Goal: Task Accomplishment & Management: Complete application form

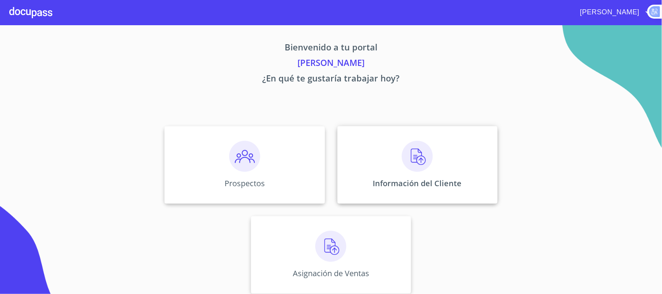
click at [407, 174] on div "Información del Cliente" at bounding box center [417, 165] width 160 height 78
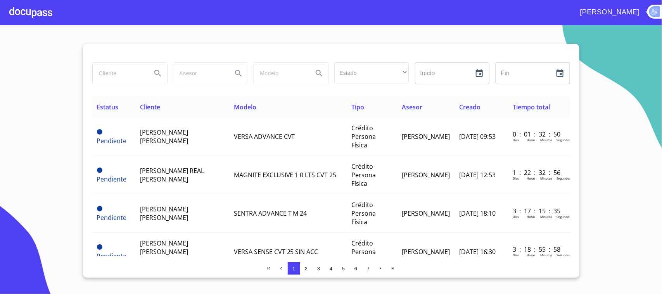
click at [116, 74] on input "search" at bounding box center [119, 73] width 53 height 21
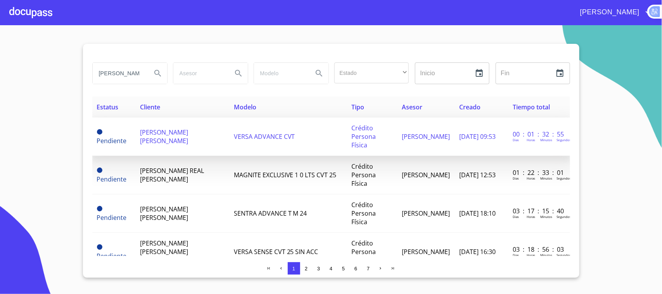
type input "ROBERTO"
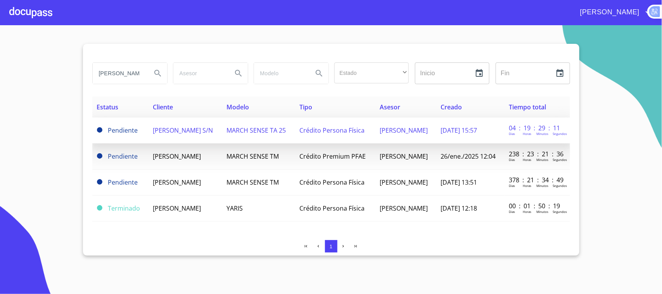
click at [222, 132] on td "ROBERTO HUGO JOYA S/N" at bounding box center [185, 130] width 74 height 26
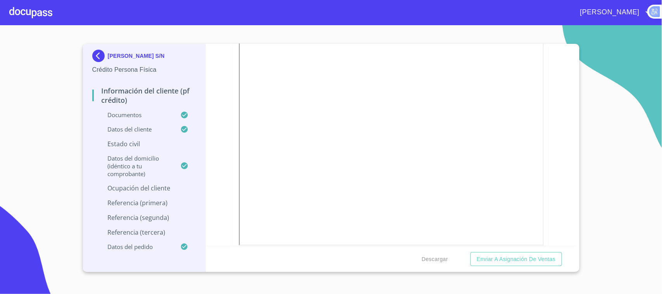
scroll to position [194, 0]
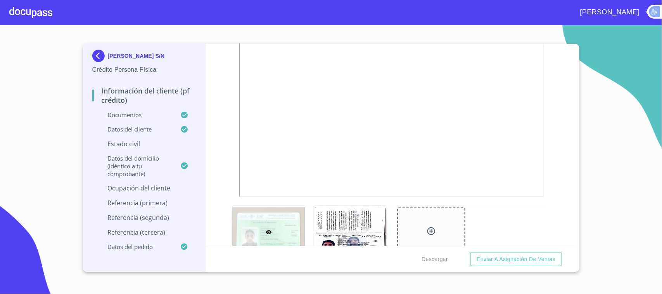
click at [578, 239] on div "ROBERTO HUGO JOYA S/N Crédito Persona Física Información del cliente (PF crédit…" at bounding box center [331, 158] width 496 height 228
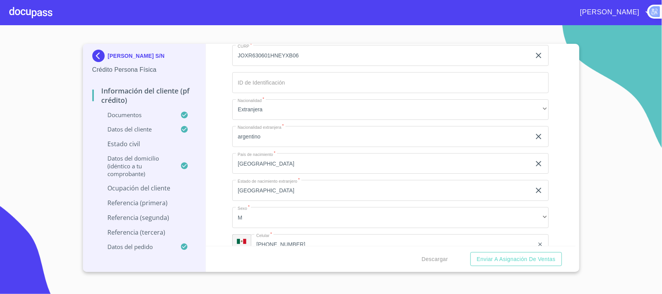
scroll to position [2709, 0]
click at [567, 242] on div "Información del cliente (PF crédito) Documentos Documento de identificación.   …" at bounding box center [390, 145] width 369 height 202
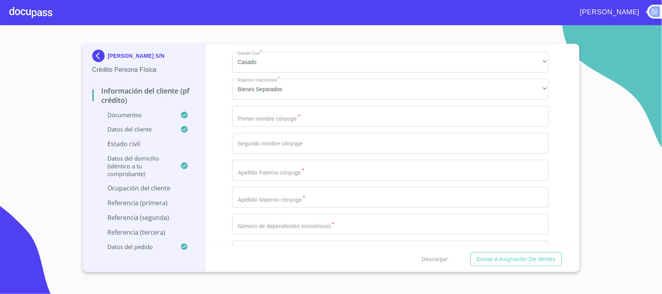
scroll to position [2936, 0]
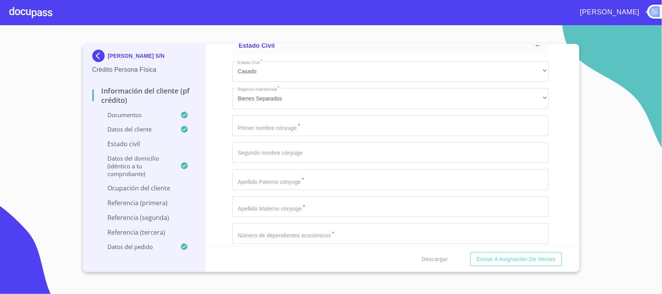
click at [293, 120] on input "Documento de identificación.   *" at bounding box center [390, 125] width 316 height 21
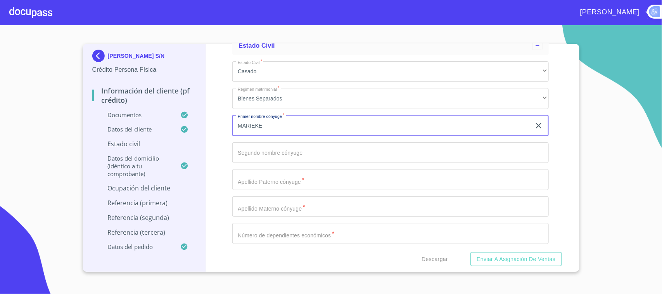
type input "MARIEKE"
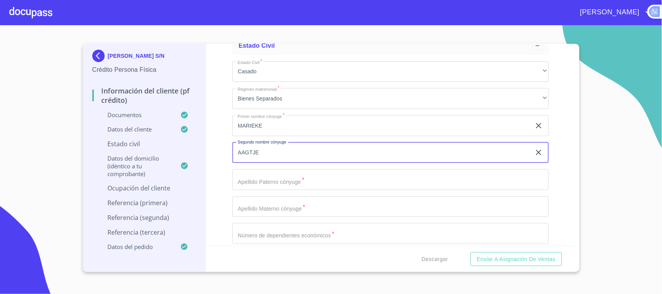
type input "AAGTJE"
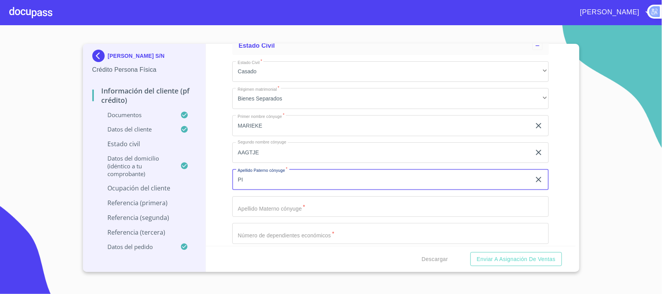
type input "P"
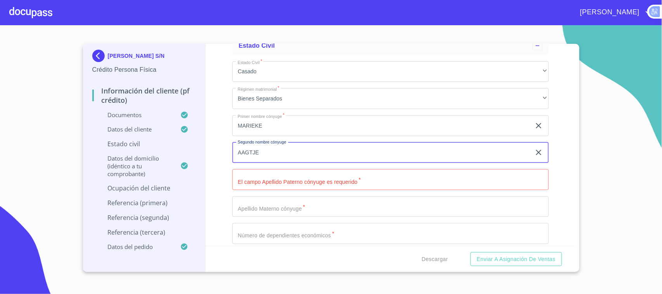
click at [330, 152] on input "AAGTJE" at bounding box center [381, 152] width 299 height 21
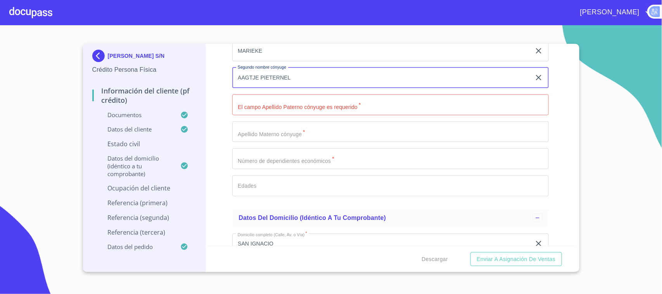
scroll to position [3033, 0]
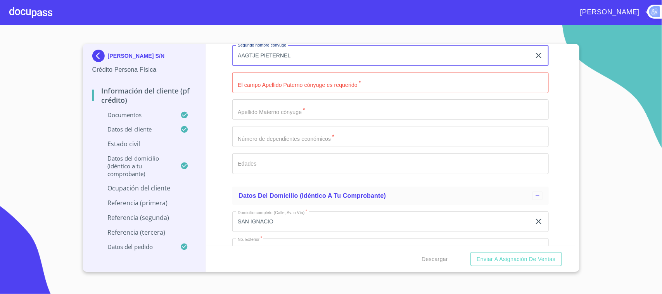
type input "AAGTJE PIETERNEL"
click at [267, 101] on input "Documento de identificación.   *" at bounding box center [390, 109] width 316 height 21
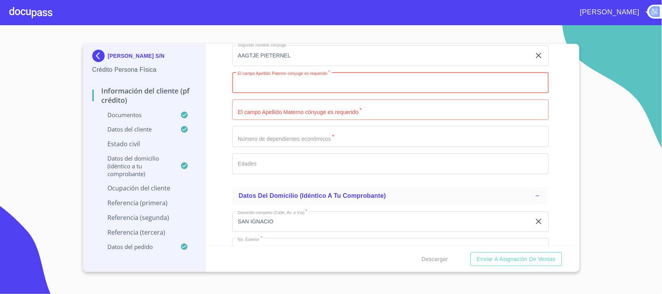
click at [285, 73] on input "Documento de identificación.   *" at bounding box center [390, 82] width 316 height 21
type input "S"
type input "[PERSON_NAME]"
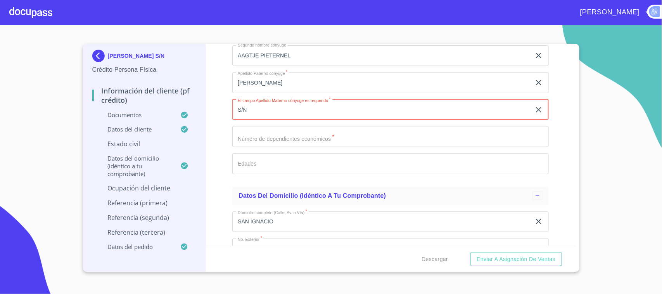
type input "S/N"
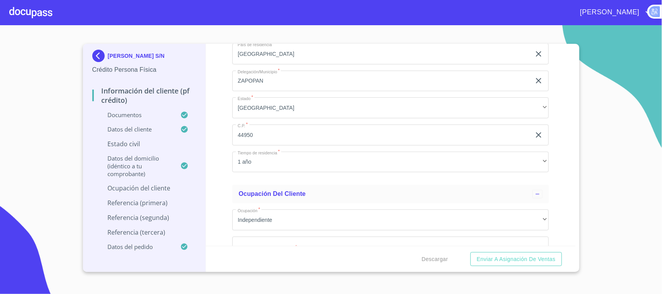
scroll to position [3421, 0]
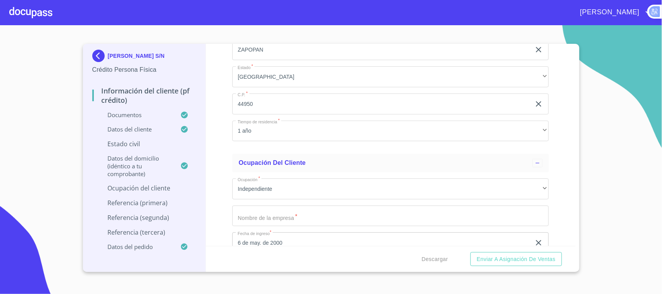
type input "0"
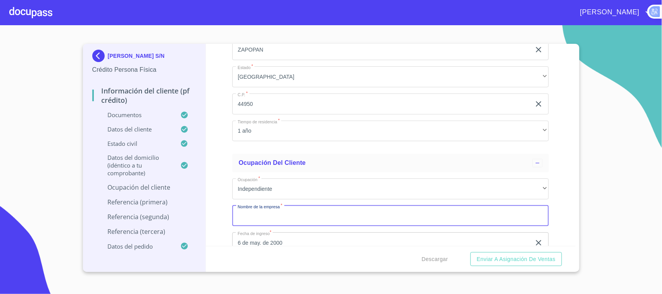
click at [376, 214] on input "Documento de identificación.   *" at bounding box center [390, 215] width 316 height 21
type input "RESTAURANTE ESPE"
drag, startPoint x: 378, startPoint y: 214, endPoint x: 0, endPoint y: 89, distance: 398.6
click at [0, 89] on section "ROBERTO HUGO JOYA S/N Crédito Persona Física Información del cliente (PF crédit…" at bounding box center [331, 159] width 662 height 269
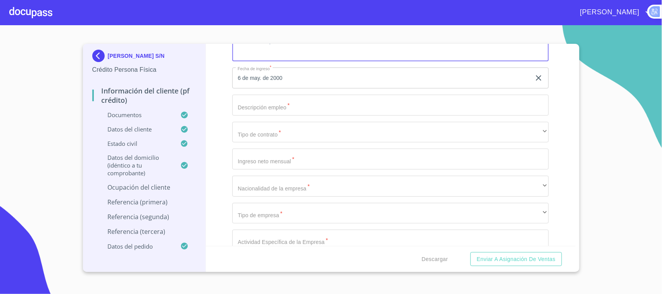
scroll to position [3615, 0]
click at [280, 73] on input "Documento de identificación.   *" at bounding box center [390, 76] width 316 height 21
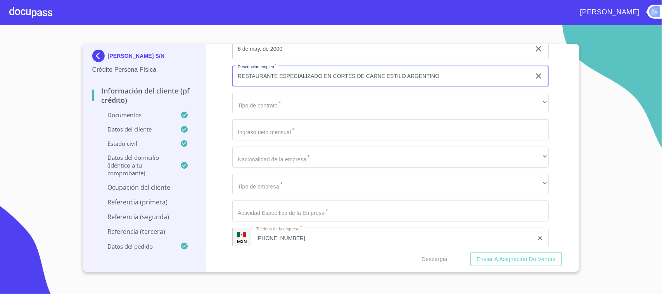
type input "RESTAURANTE ESPECIALIZADO EN CORTES DE CARNE ESTILO ARGENTINO"
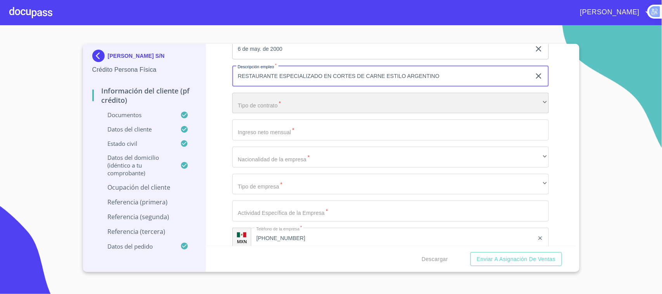
click at [285, 97] on div "​" at bounding box center [390, 103] width 316 height 21
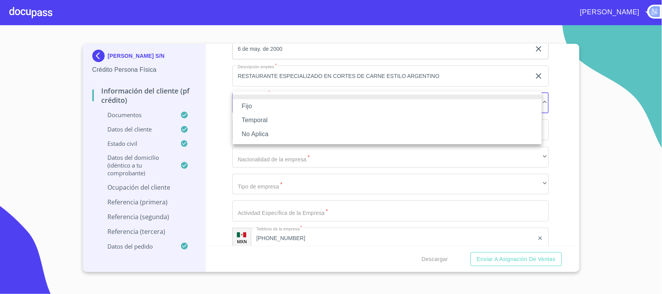
click at [267, 102] on li "Fijo" at bounding box center [387, 106] width 309 height 14
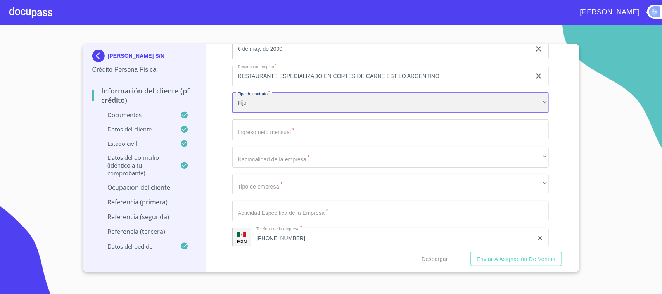
scroll to position [3663, 0]
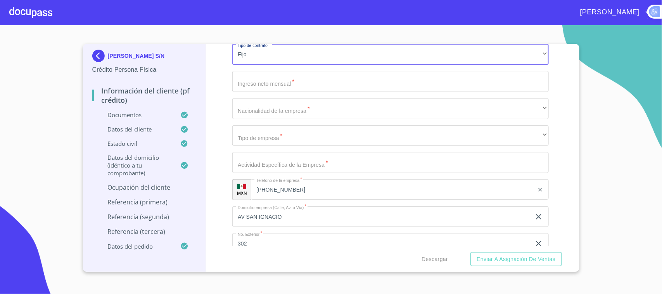
click at [291, 79] on input "Documento de identificación.   *" at bounding box center [390, 81] width 316 height 21
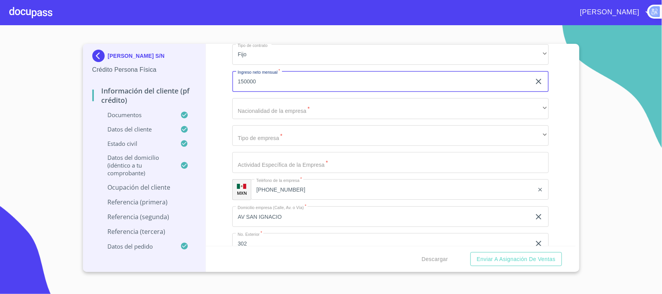
type input "150000"
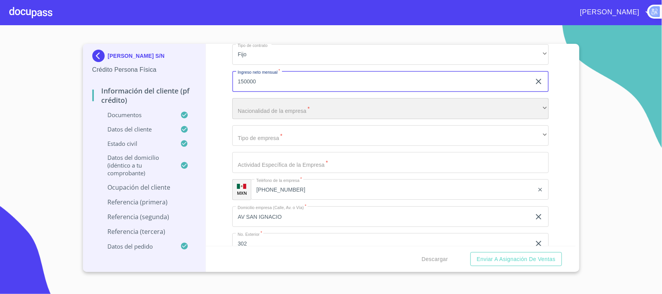
click at [258, 99] on div "​" at bounding box center [390, 108] width 316 height 21
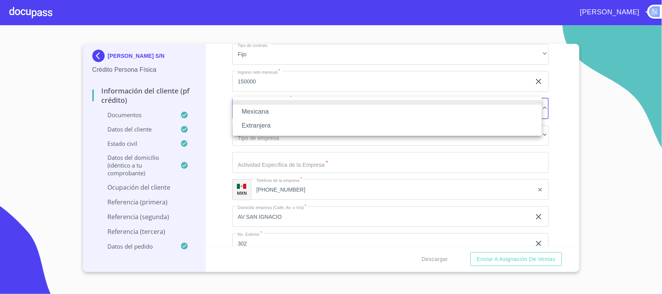
click at [261, 123] on li "Extranjera" at bounding box center [387, 126] width 309 height 14
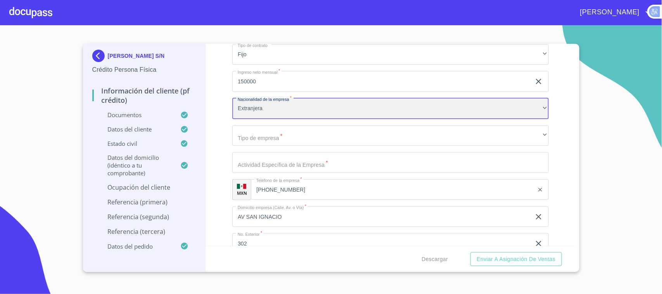
click at [271, 105] on div "Extranjera" at bounding box center [390, 108] width 316 height 21
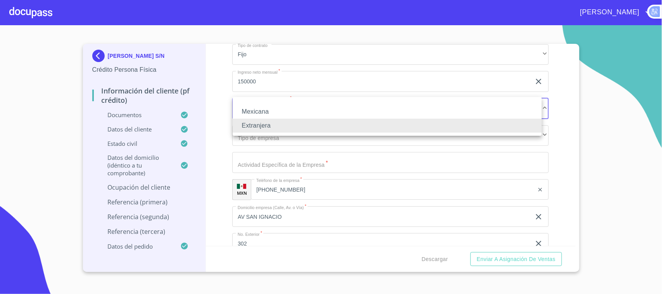
click at [271, 105] on li "Mexicana" at bounding box center [387, 112] width 309 height 14
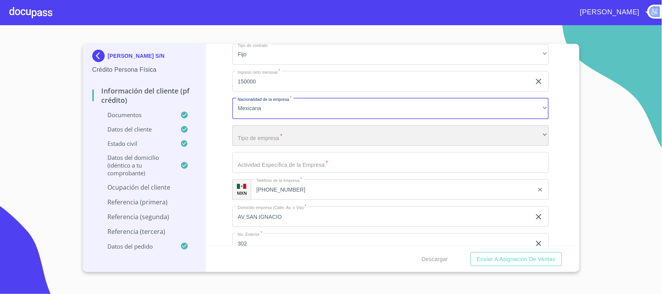
click at [276, 125] on div "​" at bounding box center [390, 135] width 316 height 21
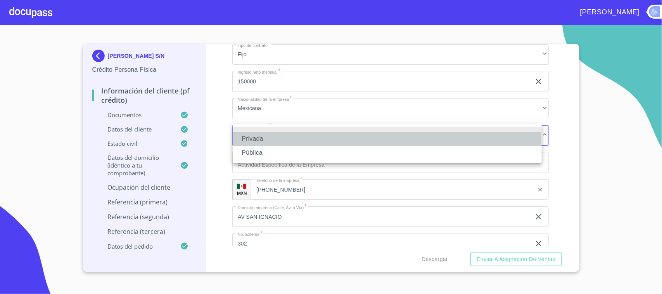
click at [260, 135] on li "Privada" at bounding box center [387, 139] width 309 height 14
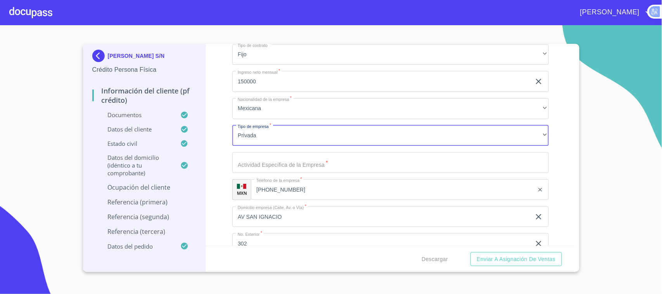
click at [263, 159] on input "Documento de identificación.   *" at bounding box center [390, 162] width 316 height 21
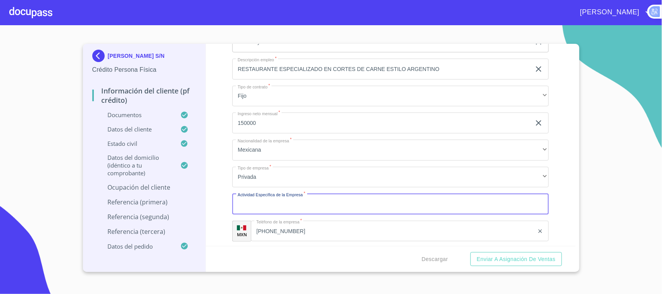
scroll to position [3615, 0]
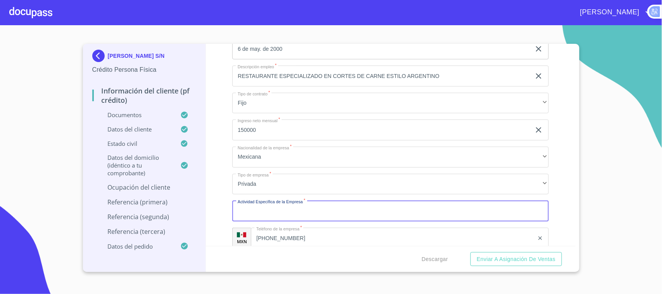
click at [384, 66] on input "RESTAURANTE ESPECIALIZADO EN CORTES DE CARNE ESTILO ARGENTINO" at bounding box center [381, 76] width 299 height 21
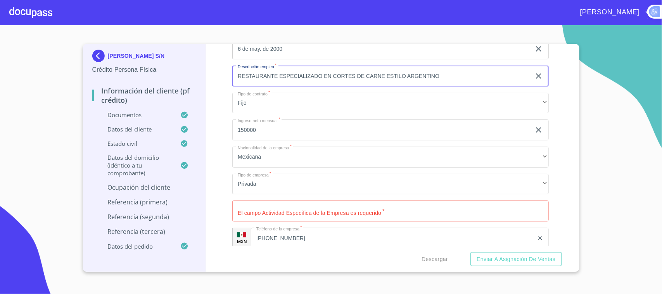
click at [383, 66] on input "RESTAURANTE ESPECIALIZADO EN CORTES DE CARNE ESTILO ARGENTINO" at bounding box center [381, 76] width 299 height 21
click at [384, 66] on input "RESTAURANTE ESPECIALIZADO EN CORTES DE CARNE ESTILO ARGENTINO" at bounding box center [381, 76] width 299 height 21
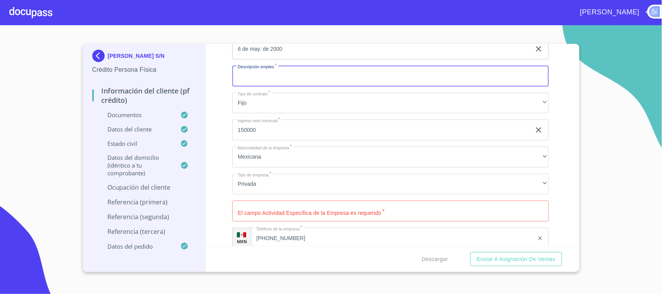
click at [331, 209] on input "Documento de identificación.   *" at bounding box center [390, 210] width 316 height 21
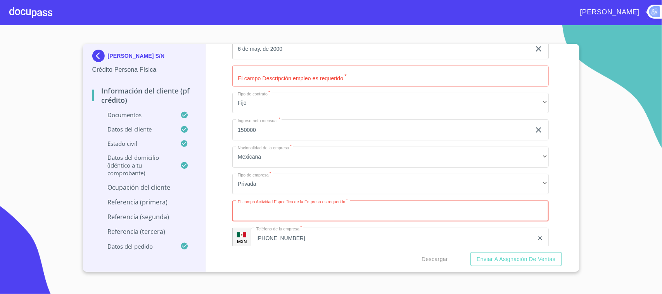
paste input "RESTAURANTE ESPECIALIZADO EN CORTES DE CARNE ESTILO ARGENTINO"
type input "RESTAURANTE ESPECIALIZADO EN CORTES DE CARNE ESTILO ARGENTINO"
click at [288, 71] on input "Documento de identificación.   *" at bounding box center [390, 76] width 316 height 21
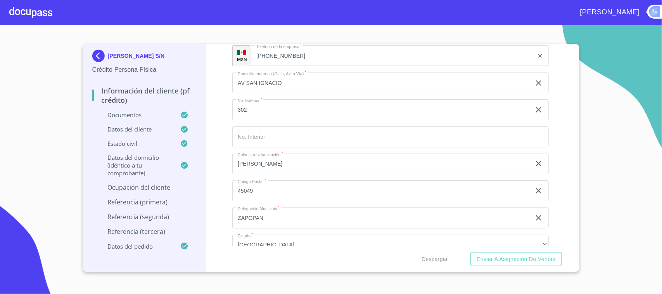
scroll to position [3857, 0]
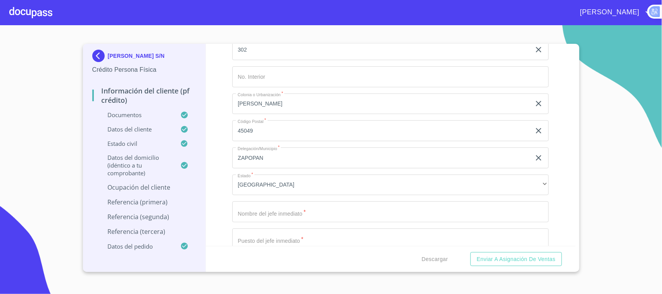
type input "GERENTE OPERATIVO"
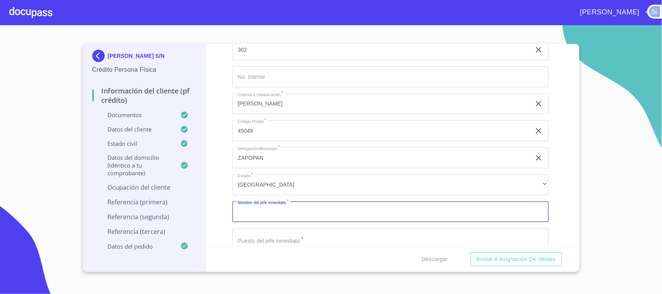
click at [299, 205] on input "Documento de identificación.   *" at bounding box center [390, 211] width 316 height 21
type input "N"
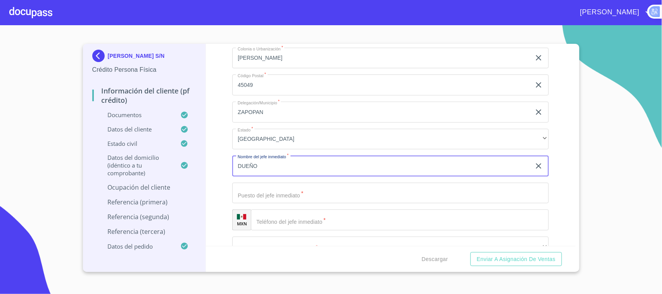
scroll to position [3905, 0]
click at [278, 195] on input "Documento de identificación.   *" at bounding box center [390, 190] width 316 height 21
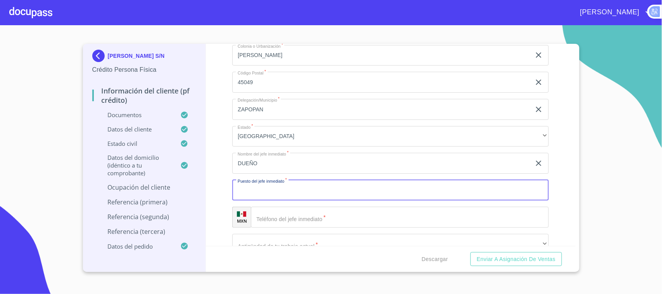
drag, startPoint x: 279, startPoint y: 163, endPoint x: 0, endPoint y: -59, distance: 356.5
click at [0, 0] on html "MITZI ROBERTO HUGO JOYA S/N Crédito Persona Física Información del cliente (PF …" at bounding box center [331, 147] width 662 height 294
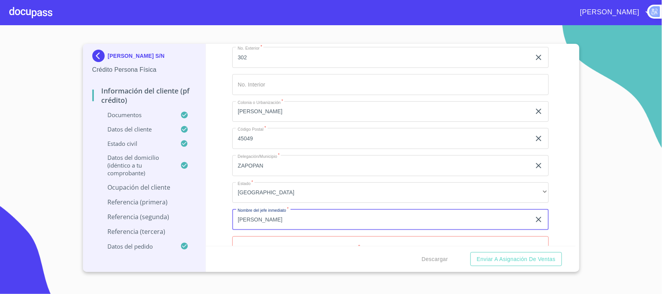
scroll to position [3872, 0]
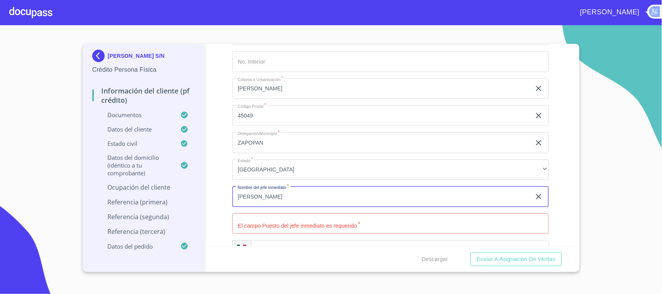
type input "[PERSON_NAME]"
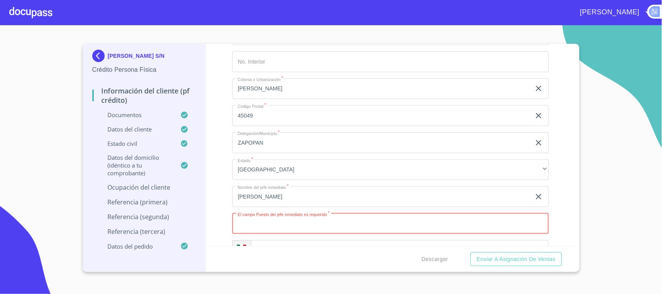
click at [360, 220] on input "Documento de identificación.   *" at bounding box center [390, 223] width 316 height 21
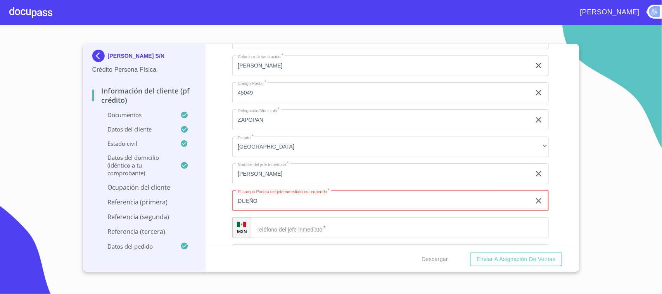
scroll to position [3979, 0]
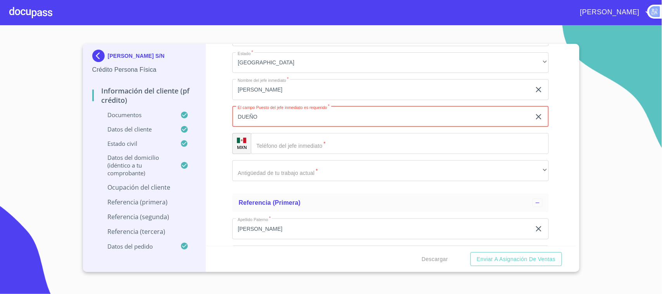
type input "DUEÑO"
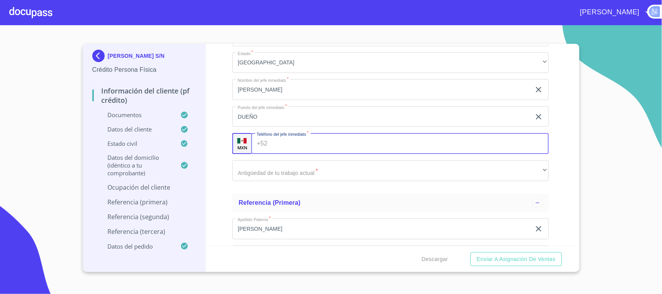
click at [322, 146] on input "Documento de identificación.   *" at bounding box center [410, 143] width 278 height 21
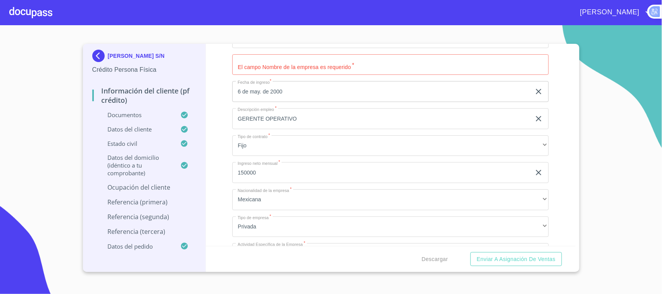
scroll to position [3568, 0]
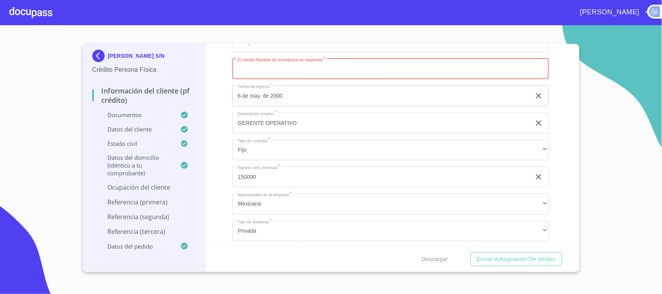
click at [423, 61] on input "Documento de identificación.   *" at bounding box center [390, 69] width 316 height 21
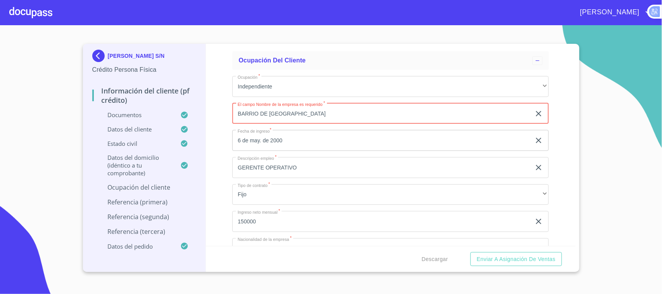
scroll to position [3510, 0]
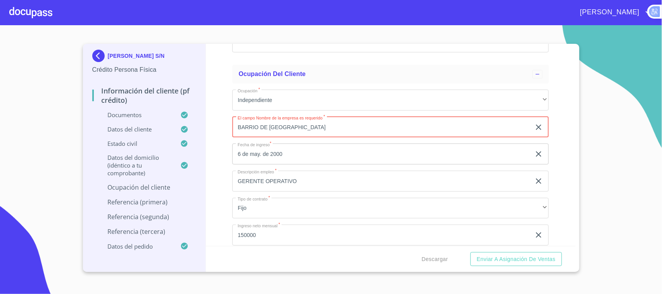
type input "BARRIO DE [GEOGRAPHIC_DATA]"
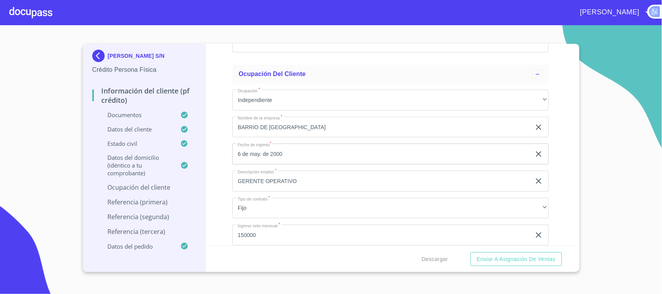
click at [549, 72] on div "Información del cliente (PF crédito) Documentos Documento de identificación.   …" at bounding box center [390, 145] width 369 height 202
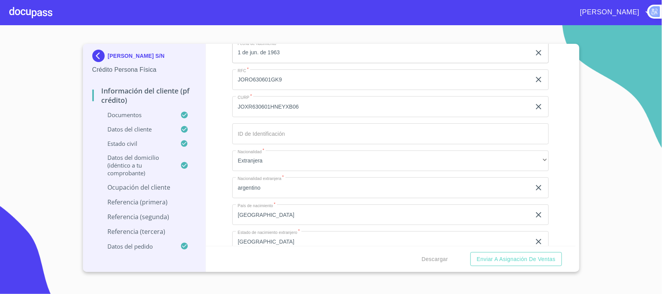
scroll to position [2732, 0]
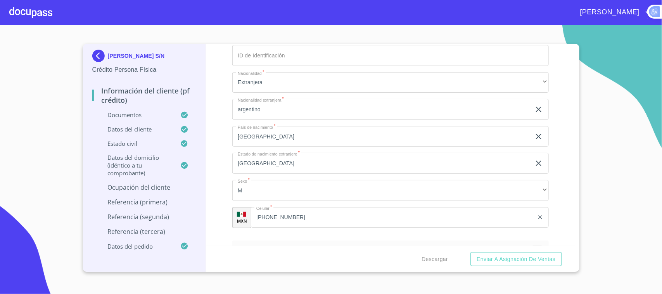
click at [381, 220] on input "[PHONE_NUMBER]" at bounding box center [392, 217] width 283 height 21
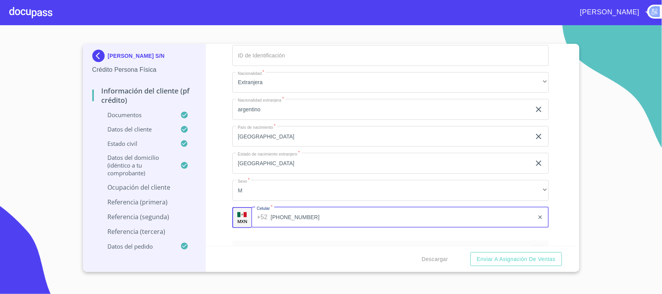
click at [383, 220] on input "[PHONE_NUMBER]" at bounding box center [402, 217] width 263 height 21
click at [385, 219] on input "[PHONE_NUMBER]" at bounding box center [402, 217] width 263 height 21
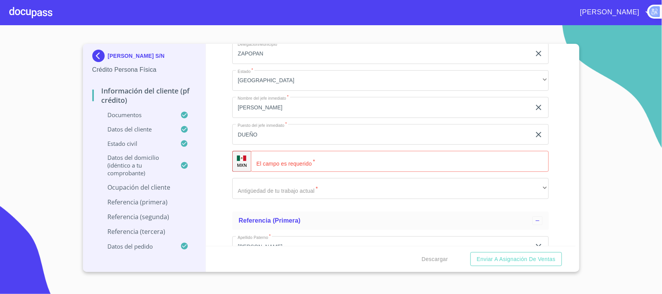
scroll to position [3969, 0]
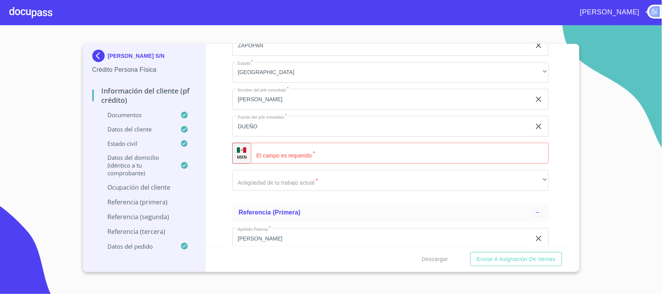
click at [446, 150] on input "Documento de identificación.   *" at bounding box center [400, 153] width 298 height 21
paste input "(RE)STAURANTE ESPECIALIZADO EN CORTES DE CARNE ESTILO ARGENTINO"
type input "(RE)STAURANTE ESPECIALIZADO EN CORTES DE CARNE ESTILO ARGENTINO"
click at [489, 149] on input "(RE)STAURANTE ESPECIALIZADO EN CORTES DE CARNE ESTILO ARGENTINO" at bounding box center [402, 153] width 264 height 21
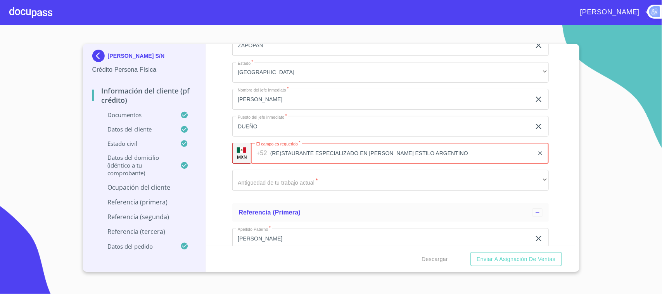
click at [489, 149] on input "(RE)STAURANTE ESPECIALIZADO EN CORTES DE CARNE ESTILO ARGENTINO" at bounding box center [402, 153] width 264 height 21
click at [470, 252] on button "Enviar a Asignación de Ventas" at bounding box center [515, 259] width 91 height 14
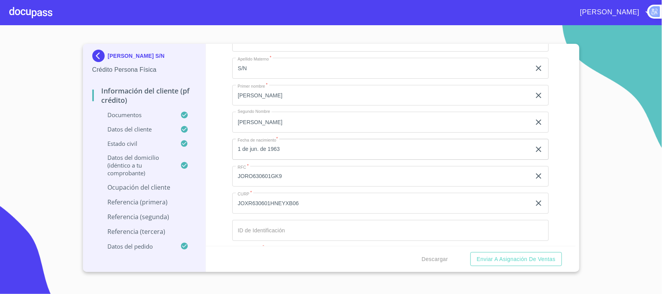
scroll to position [2740, 0]
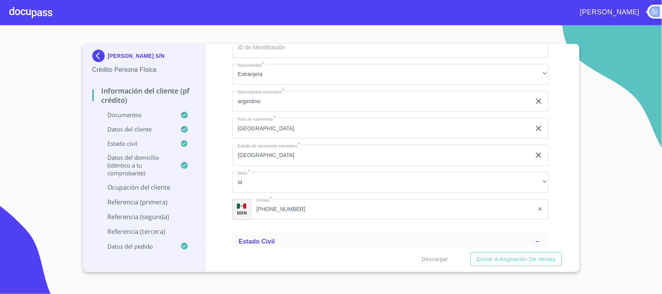
click at [335, 214] on input "[PHONE_NUMBER]" at bounding box center [392, 209] width 283 height 21
click at [340, 214] on input "[PHONE_NUMBER]" at bounding box center [402, 209] width 263 height 21
click at [352, 206] on input "[PHONE_NUMBER]" at bounding box center [402, 209] width 263 height 21
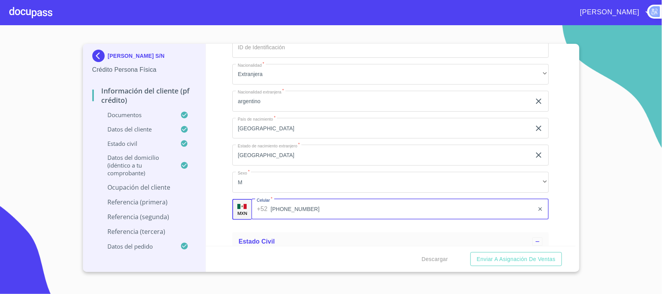
click at [352, 206] on input "[PHONE_NUMBER]" at bounding box center [402, 209] width 263 height 21
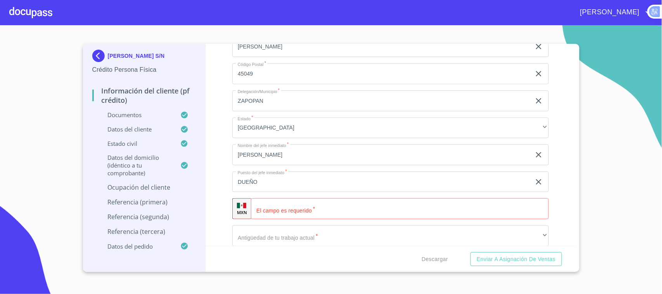
scroll to position [3926, 0]
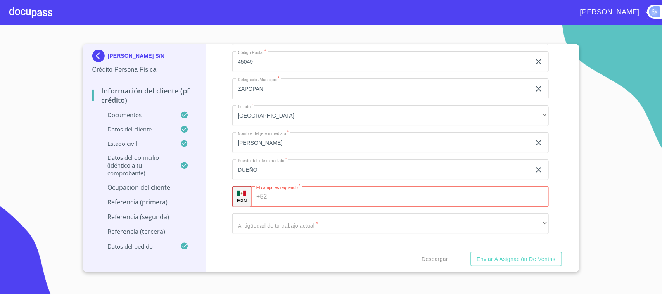
click at [352, 193] on input "Documento de identificación.   *" at bounding box center [409, 196] width 278 height 21
paste input "[PHONE_NUMBER]"
type input "[PHONE_NUMBER]"
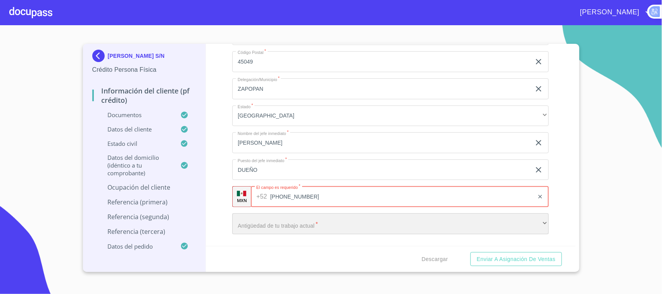
click at [344, 214] on div "​" at bounding box center [390, 223] width 316 height 21
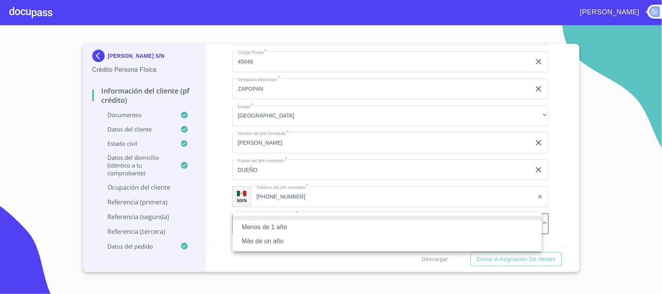
click at [294, 239] on li "Más de un año" at bounding box center [387, 241] width 309 height 14
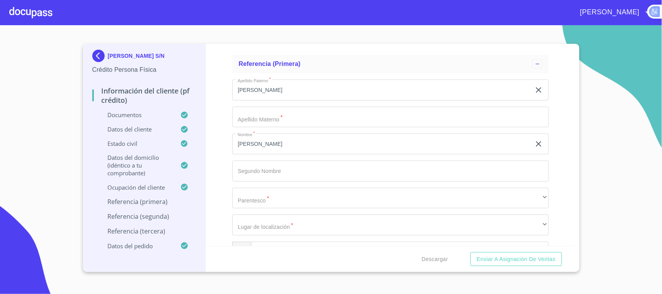
scroll to position [4069, 0]
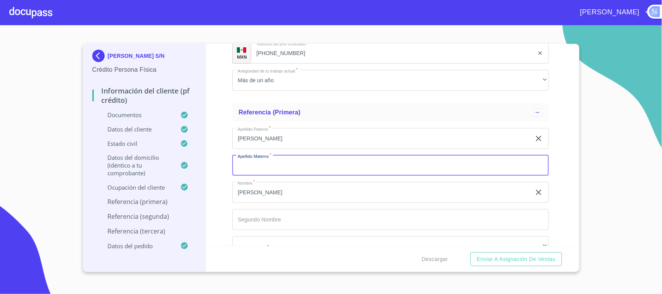
drag, startPoint x: 347, startPoint y: 158, endPoint x: 390, endPoint y: 157, distance: 43.4
click at [368, 155] on input "Documento de identificación.   *" at bounding box center [390, 165] width 316 height 21
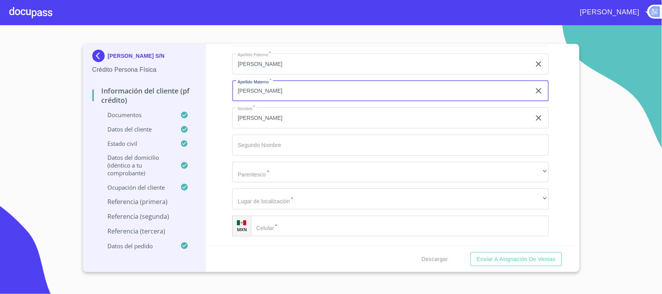
scroll to position [4166, 0]
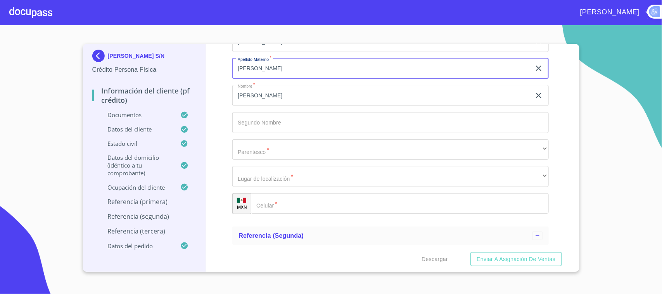
type input "[PERSON_NAME]"
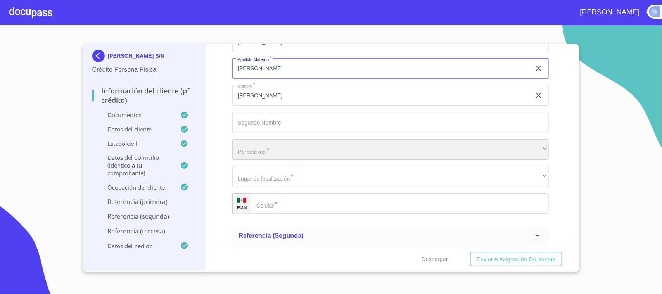
click at [317, 152] on div "​" at bounding box center [390, 149] width 316 height 21
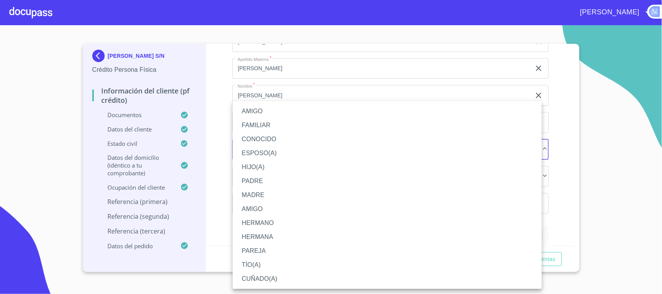
drag, startPoint x: 214, startPoint y: 171, endPoint x: 228, endPoint y: 176, distance: 14.8
click at [214, 171] on div at bounding box center [331, 147] width 662 height 294
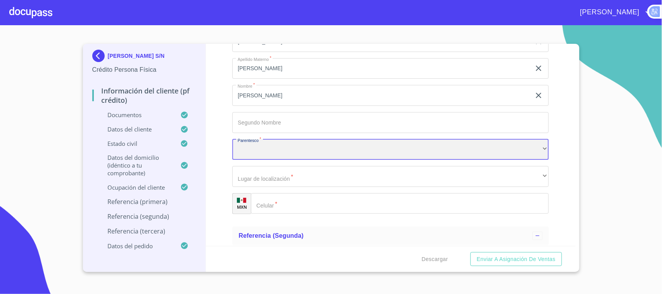
click at [263, 143] on div "​" at bounding box center [390, 149] width 316 height 21
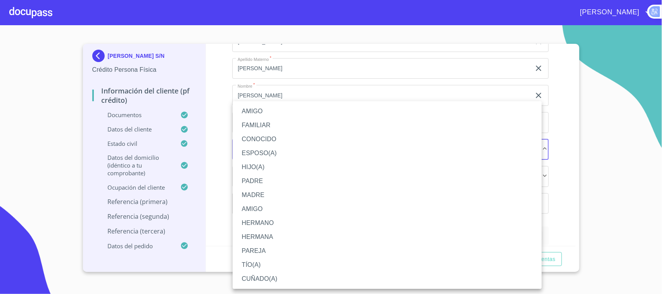
click at [266, 204] on li "AMIGO" at bounding box center [387, 209] width 309 height 14
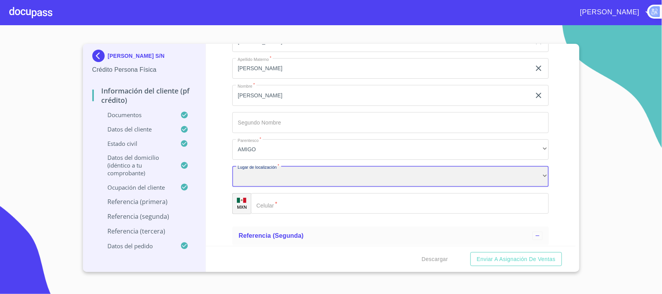
click at [284, 177] on div "​" at bounding box center [390, 176] width 316 height 21
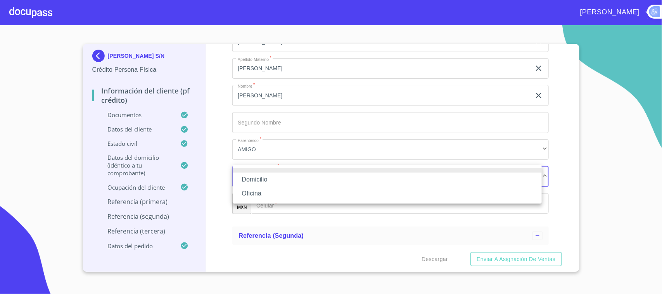
click at [272, 191] on li "Oficina" at bounding box center [387, 193] width 309 height 14
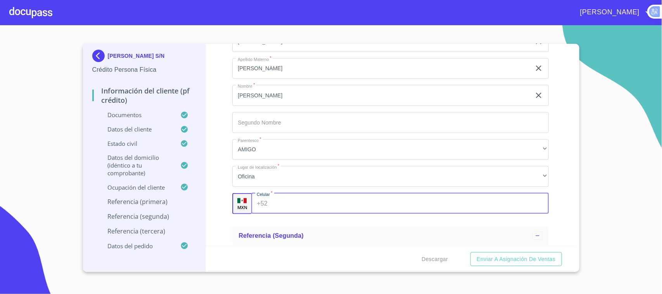
click at [271, 199] on input "Documento de identificación.   *" at bounding box center [410, 203] width 278 height 21
type input "[PHONE_NUMBER]"
drag, startPoint x: 216, startPoint y: 181, endPoint x: 227, endPoint y: 182, distance: 10.9
click at [218, 181] on div "Información del cliente (PF crédito) Documentos Documento de identificación.   …" at bounding box center [390, 145] width 369 height 202
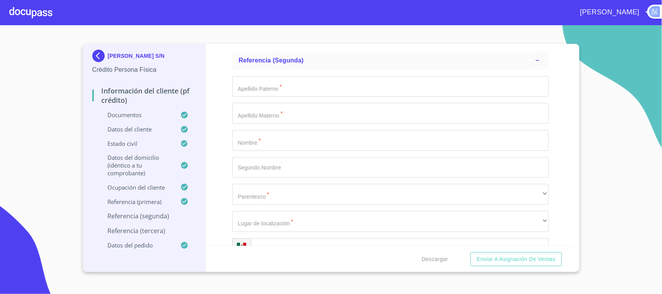
scroll to position [4360, 0]
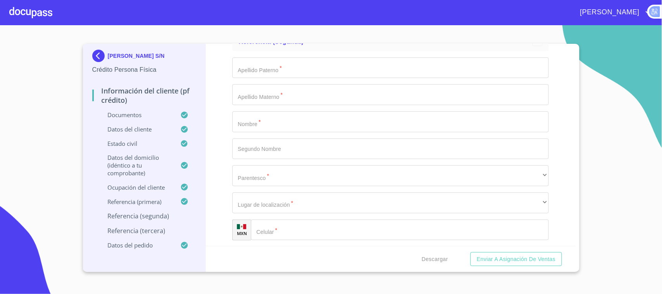
click at [291, 119] on input "Documento de identificación.   *" at bounding box center [390, 121] width 316 height 21
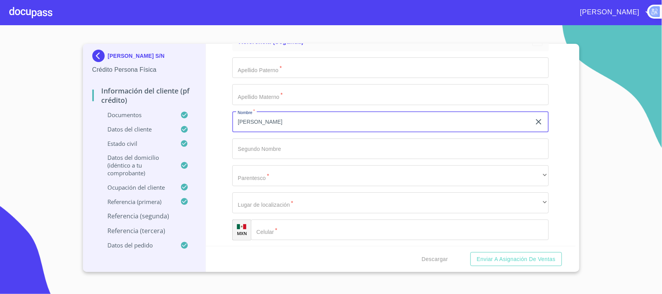
type input "[PERSON_NAME]"
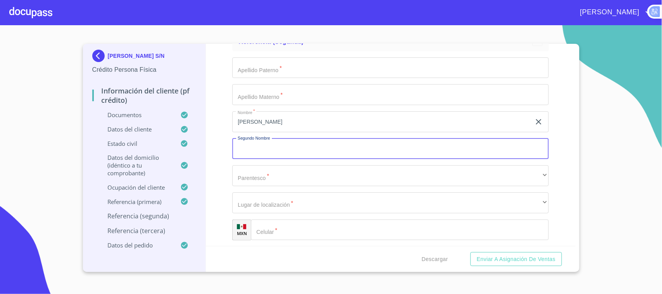
click at [316, 71] on input "Documento de identificación.   *" at bounding box center [390, 67] width 316 height 21
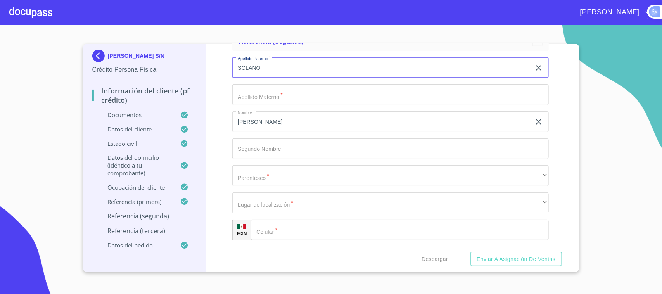
type input "SOLANO"
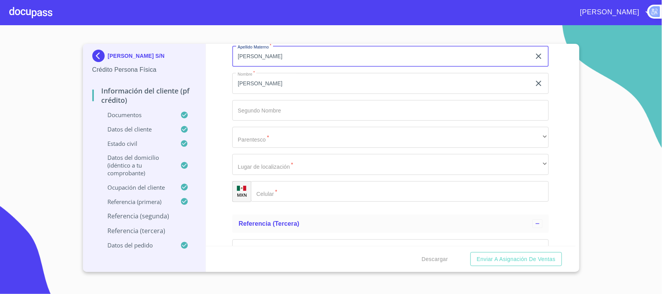
scroll to position [4457, 0]
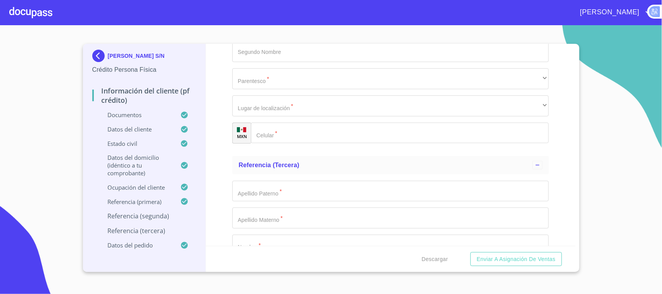
type input "[PERSON_NAME]"
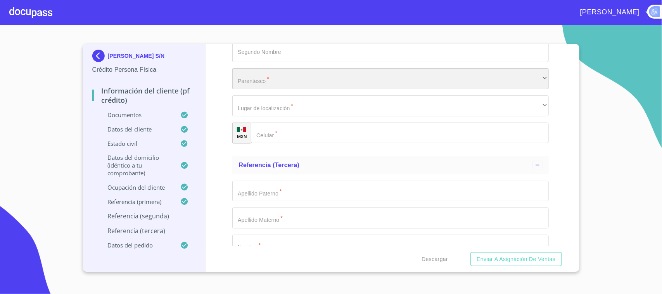
click at [334, 84] on div "​" at bounding box center [390, 78] width 316 height 21
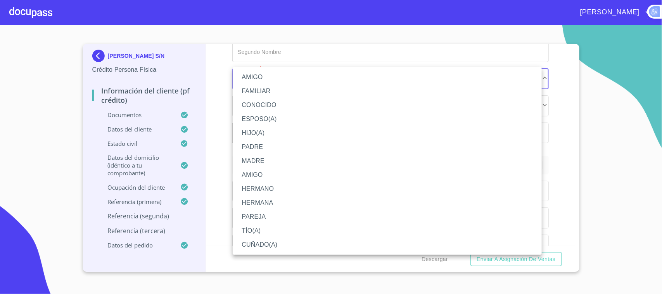
click at [283, 75] on li "AMIGO" at bounding box center [387, 77] width 309 height 14
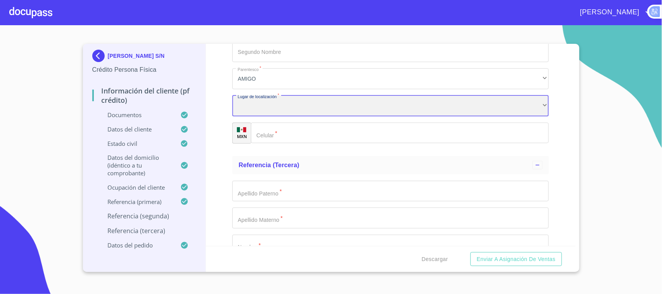
click at [296, 103] on div "​" at bounding box center [390, 105] width 316 height 21
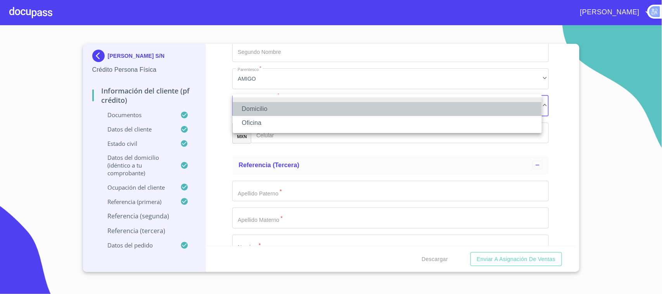
click at [290, 108] on li "Domicilio" at bounding box center [387, 109] width 309 height 14
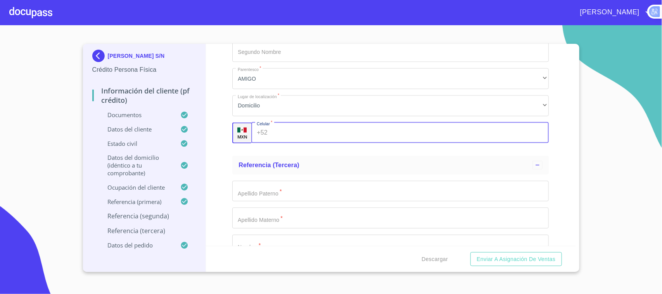
click at [284, 126] on input "Documento de identificación.   *" at bounding box center [410, 133] width 278 height 21
type input "[PHONE_NUMBER]"
click at [233, 139] on div "MXN" at bounding box center [241, 133] width 19 height 21
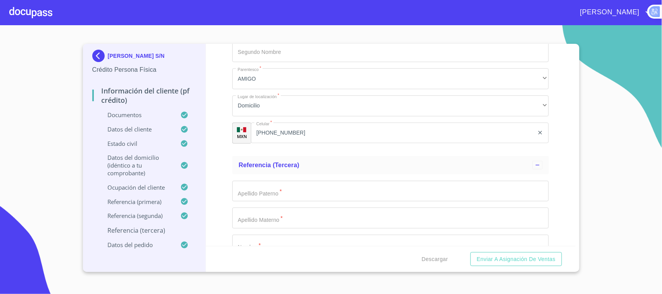
scroll to position [4554, 0]
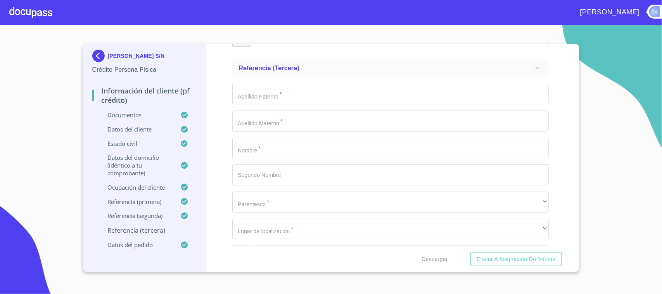
click at [304, 148] on input "Documento de identificación.   *" at bounding box center [390, 148] width 316 height 21
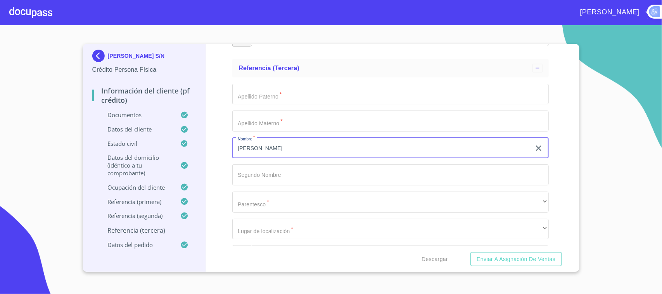
type input "[PERSON_NAME]"
click at [331, 93] on input "Documento de identificación.   *" at bounding box center [390, 94] width 316 height 21
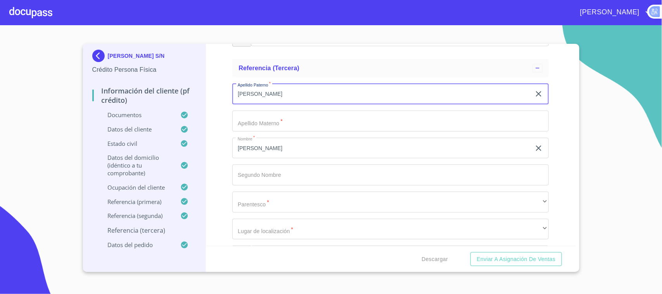
type input "[PERSON_NAME]"
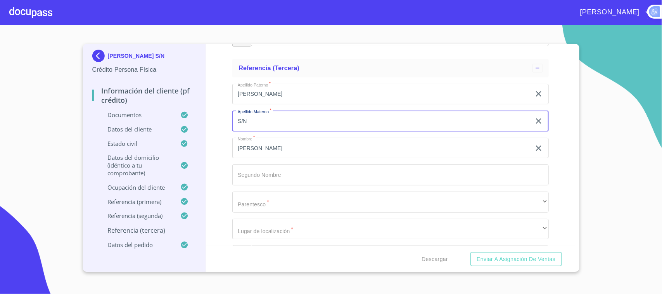
type input "S/N"
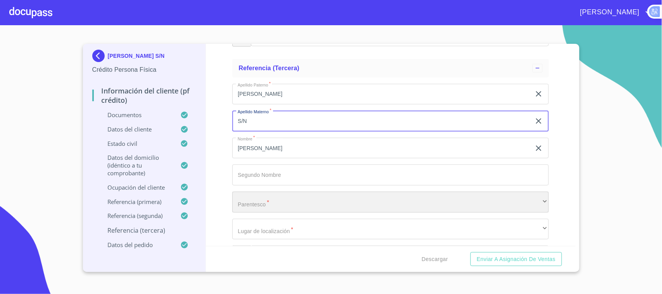
click at [299, 202] on div "​" at bounding box center [390, 202] width 316 height 21
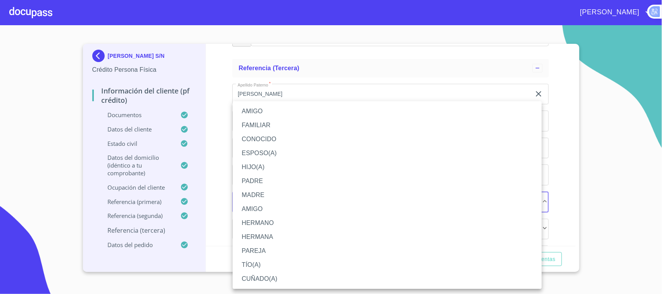
click at [274, 136] on li "CONOCIDO" at bounding box center [387, 139] width 309 height 14
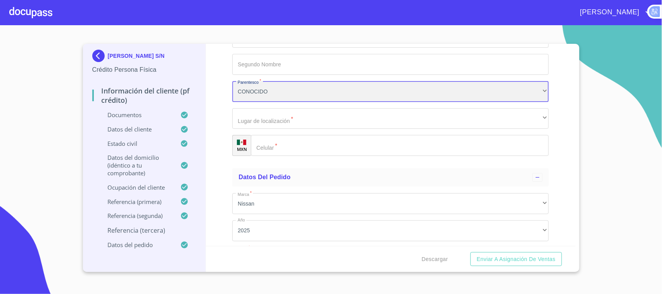
scroll to position [4670, 0]
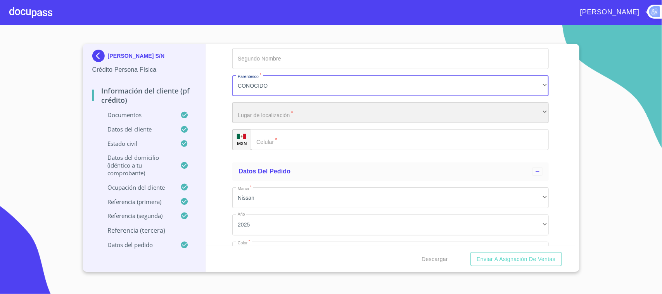
click at [397, 116] on div "​" at bounding box center [390, 112] width 316 height 21
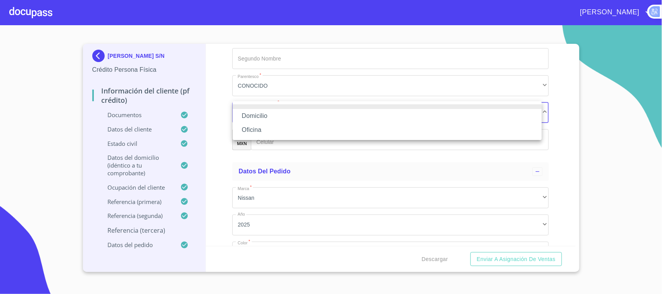
click at [317, 113] on li "Domicilio" at bounding box center [387, 116] width 309 height 14
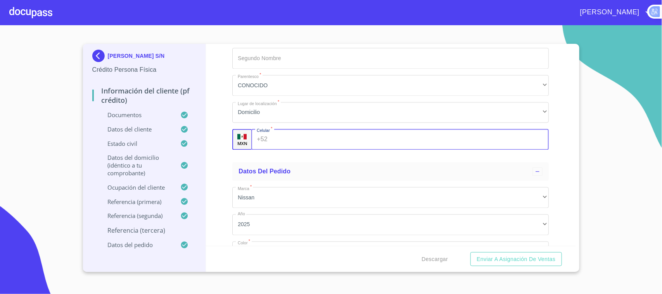
click at [332, 136] on input "Documento de identificación.   *" at bounding box center [410, 139] width 278 height 21
type input "[PHONE_NUMBER]"
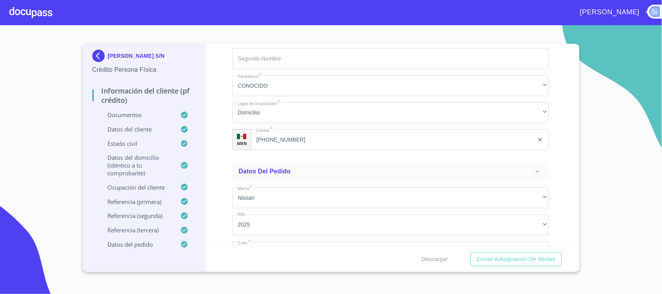
click at [216, 98] on div "Información del cliente (PF crédito) Documentos Documento de identificación.   …" at bounding box center [390, 145] width 369 height 202
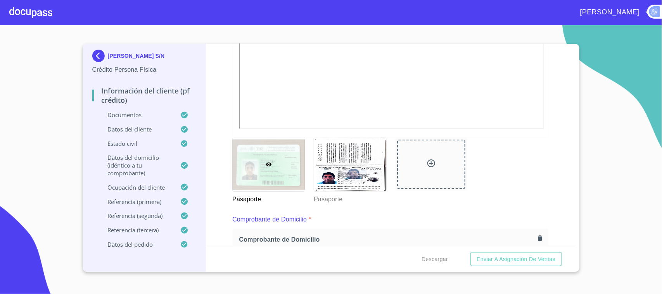
scroll to position [213, 0]
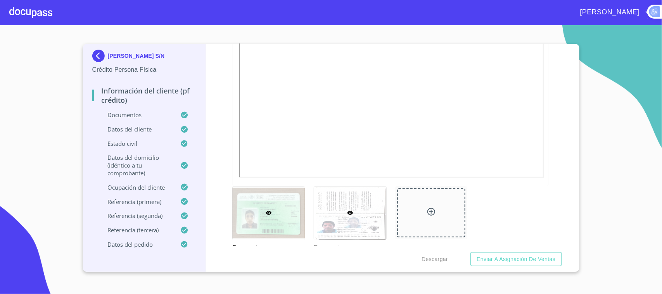
click at [341, 216] on div at bounding box center [350, 212] width 72 height 53
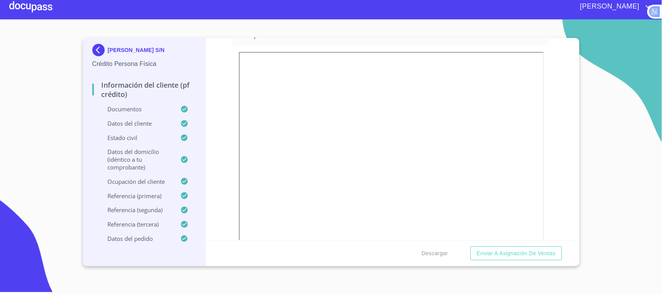
scroll to position [92, 0]
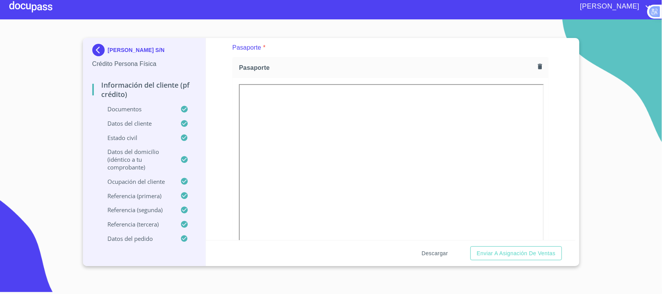
click at [441, 251] on span "Descargar" at bounding box center [434, 254] width 26 height 10
click at [505, 254] on span "Enviar a Asignación de Ventas" at bounding box center [516, 254] width 79 height 10
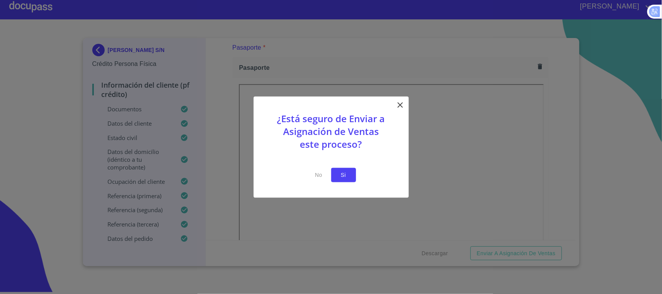
click at [350, 179] on button "Si" at bounding box center [343, 175] width 25 height 14
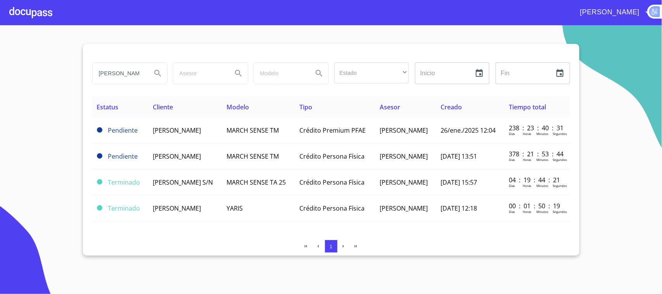
click at [36, 15] on div at bounding box center [30, 12] width 43 height 25
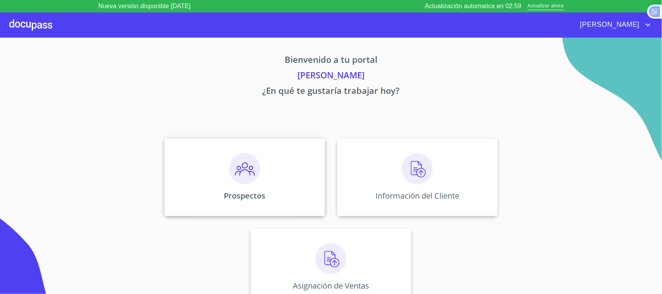
click at [233, 168] on img at bounding box center [244, 168] width 31 height 31
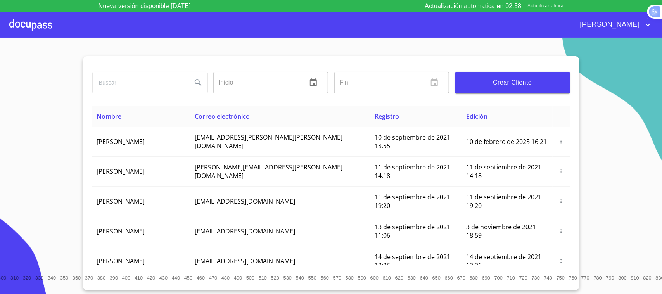
click at [150, 83] on input "search" at bounding box center [139, 82] width 93 height 21
type input "[PERSON_NAME]"
click at [36, 19] on div at bounding box center [30, 24] width 43 height 25
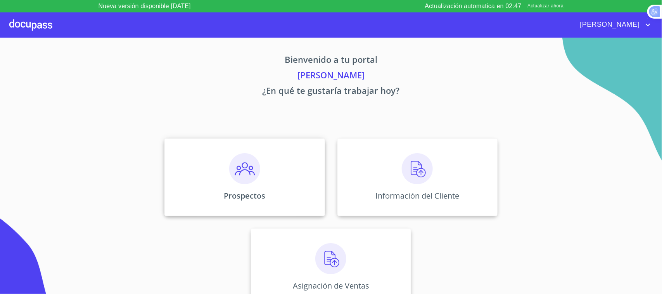
click at [222, 166] on div "Prospectos" at bounding box center [244, 177] width 160 height 78
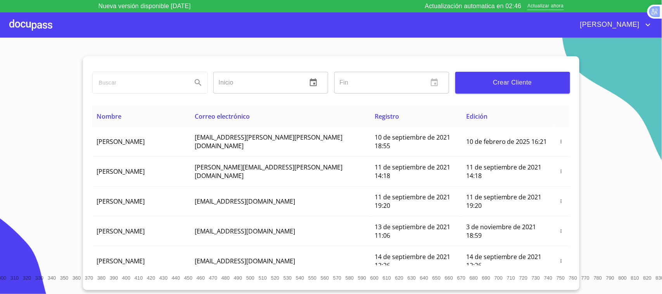
click at [125, 89] on input "search" at bounding box center [139, 82] width 93 height 21
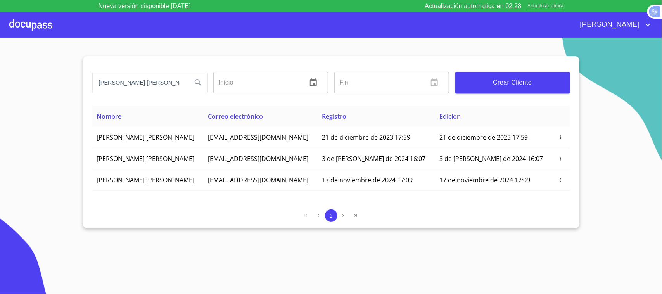
click at [155, 83] on input "ERIKA ALEJANDRA" at bounding box center [139, 82] width 93 height 21
click at [154, 84] on input "ERIKA ALEJANDRA" at bounding box center [139, 82] width 93 height 21
type input "[PERSON_NAME] [PERSON_NAME]"
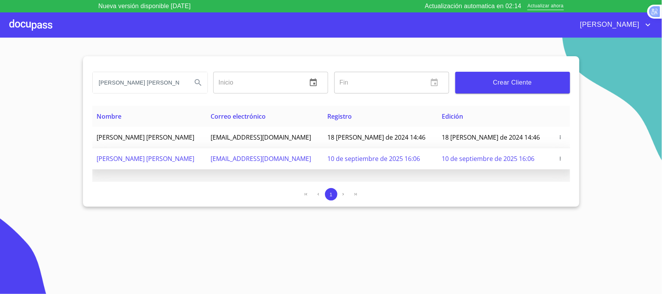
click at [165, 158] on span "[PERSON_NAME] [PERSON_NAME]" at bounding box center [146, 158] width 98 height 9
click at [558, 158] on icon "button" at bounding box center [560, 158] width 5 height 5
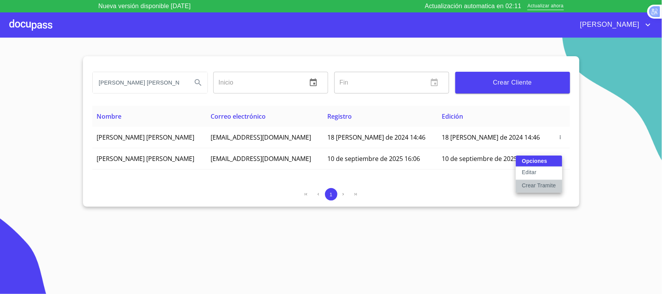
click at [552, 187] on p "Crear Tramite" at bounding box center [539, 185] width 34 height 8
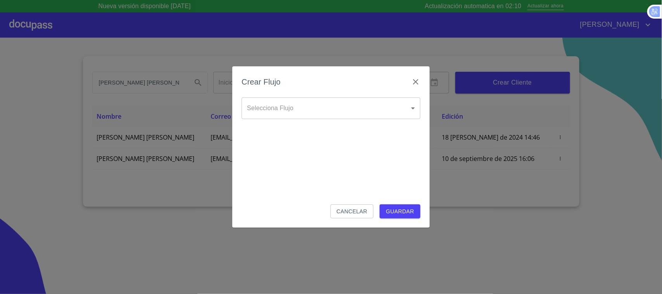
click at [321, 122] on div "Selecciona Flujo ​ Selecciona Flujo" at bounding box center [331, 114] width 179 height 34
click at [322, 111] on body "Nueva versión disponible 4.02.07 Actualización automatica en 02:09 Actualizar a…" at bounding box center [331, 147] width 662 height 294
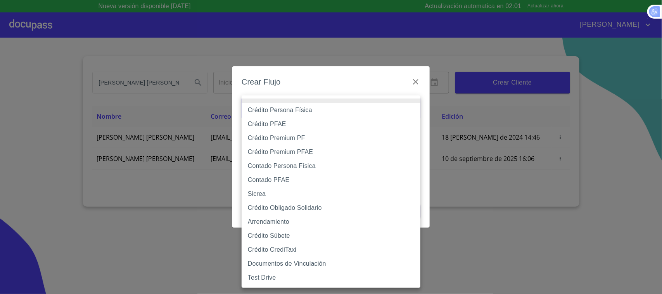
click at [293, 208] on li "Crédito Obligado Solidario" at bounding box center [331, 208] width 179 height 14
type input "61725509ab5355fc594ad23b"
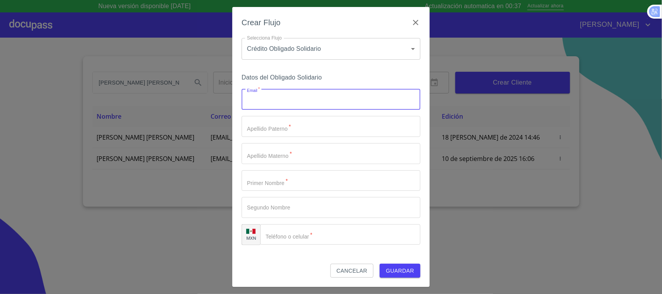
click at [276, 98] on input "Email   *" at bounding box center [331, 99] width 179 height 21
type input "[EMAIL_ADDRESS][DOMAIN_NAME]"
click at [303, 121] on input "Email   *" at bounding box center [331, 126] width 179 height 21
type input "JOYA"
type input "S/N"
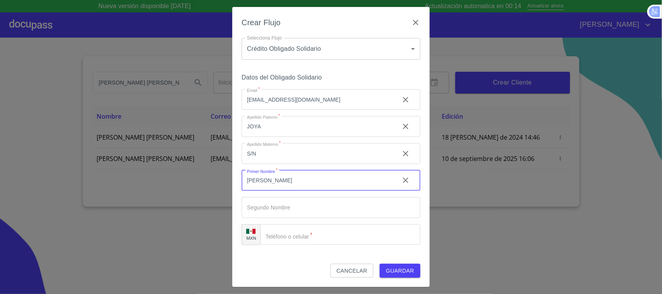
type input "[PERSON_NAME]"
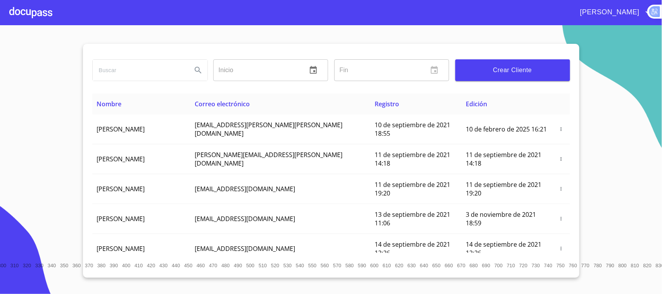
click at [131, 70] on input "search" at bounding box center [139, 70] width 93 height 21
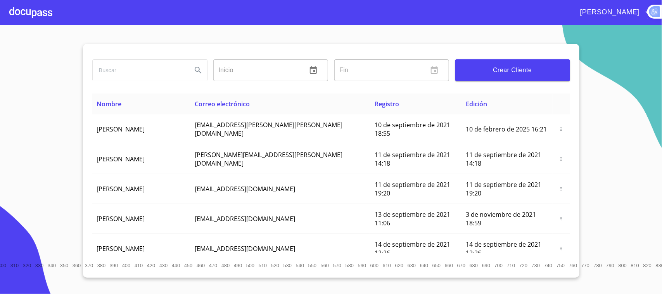
click at [178, 72] on input "search" at bounding box center [139, 70] width 93 height 21
type input "[PERSON_NAME] [PERSON_NAME]"
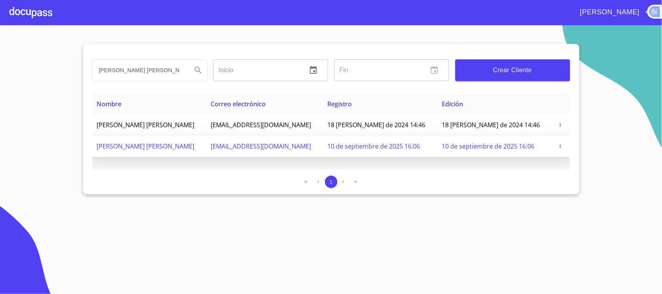
click at [563, 146] on span at bounding box center [560, 146] width 9 height 8
click at [559, 146] on icon "button" at bounding box center [560, 145] width 5 height 5
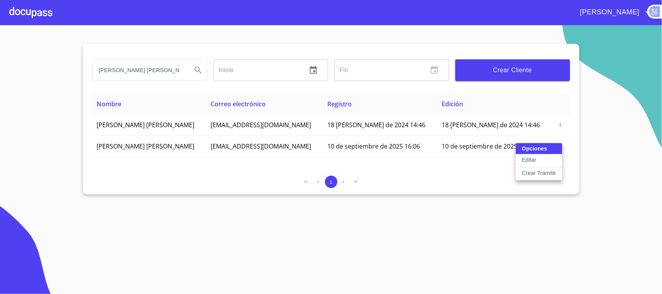
click at [527, 159] on p "Editar" at bounding box center [529, 160] width 14 height 8
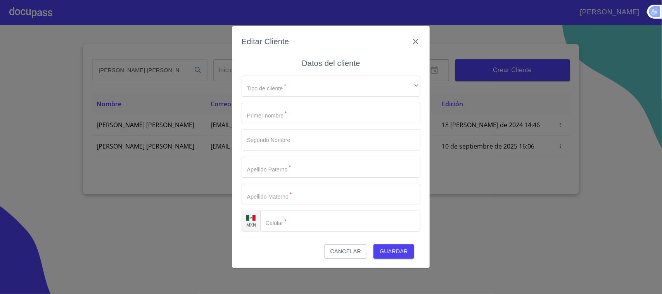
type input "[PERSON_NAME]"
type input "LOYO"
type input "[PERSON_NAME]"
type input "[PHONE_NUMBER]"
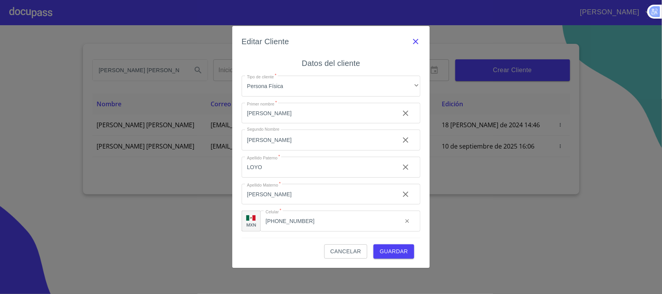
click at [418, 43] on icon "button" at bounding box center [415, 41] width 9 height 9
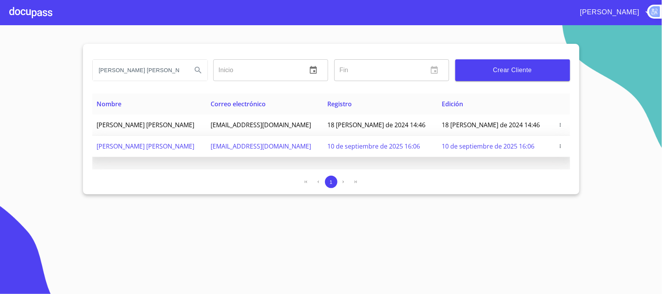
click at [561, 150] on span at bounding box center [560, 146] width 9 height 8
click at [559, 147] on icon "button" at bounding box center [560, 145] width 5 height 5
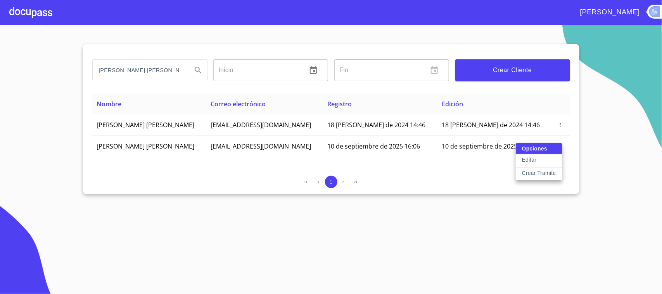
click at [534, 171] on p "Crear Tramite" at bounding box center [539, 173] width 34 height 8
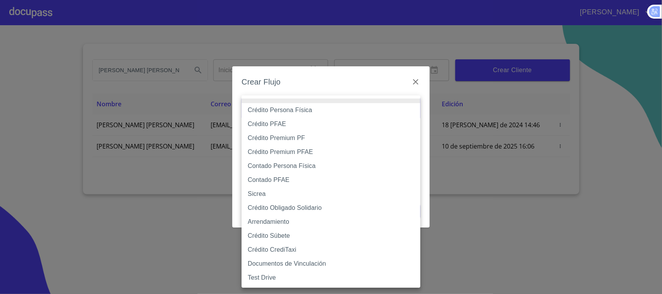
click at [359, 115] on body "[PERSON_NAME] [PERSON_NAME] [PERSON_NAME] Inicio ​ Fin ​ Crear Cliente Nombre C…" at bounding box center [331, 147] width 662 height 294
click at [299, 206] on li "Crédito Obligado Solidario" at bounding box center [331, 208] width 179 height 14
type input "61725509ab5355fc594ad23b"
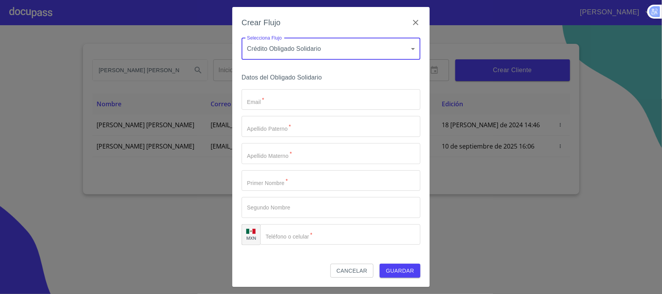
click at [289, 102] on input "Email   *" at bounding box center [331, 99] width 179 height 21
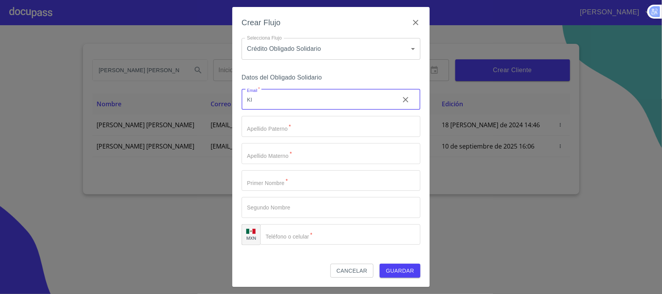
type input "K"
type input "[EMAIL_ADDRESS][DOMAIN_NAME]"
click at [278, 127] on input "Email   *" at bounding box center [331, 126] width 179 height 21
type input "joya"
type input "s/n"
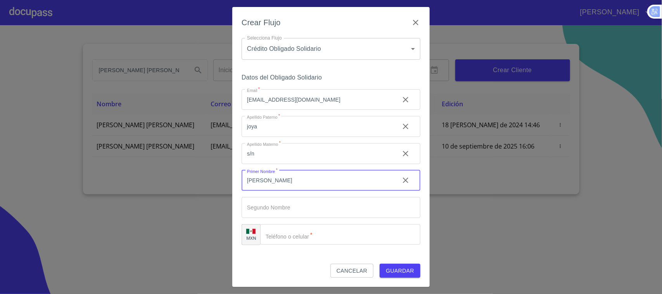
type input "[PERSON_NAME]"
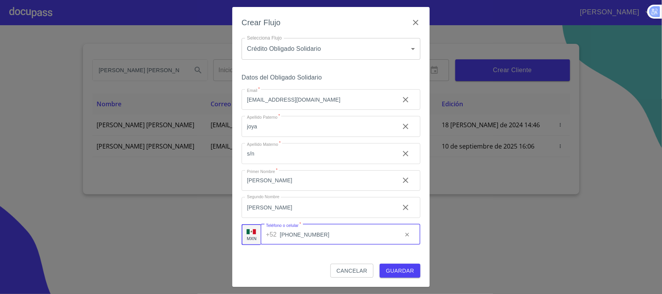
type input "[PHONE_NUMBER]"
click at [357, 216] on input "[PERSON_NAME]" at bounding box center [318, 207] width 152 height 21
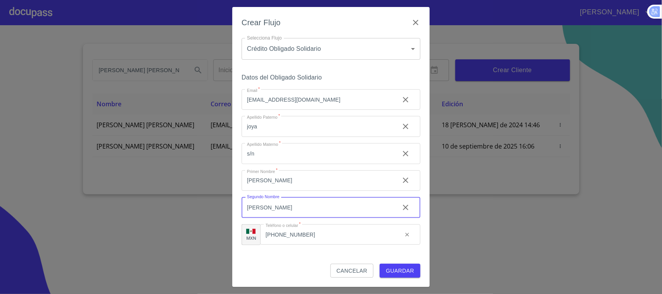
click at [396, 268] on span "Guardar" at bounding box center [400, 271] width 28 height 10
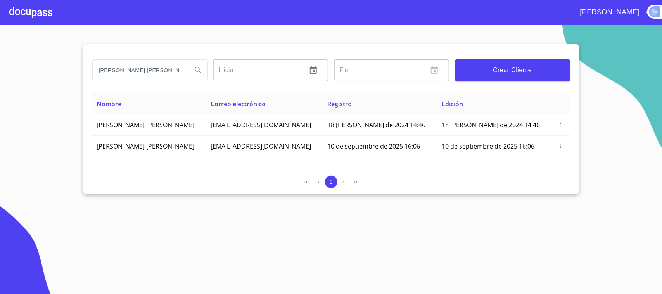
click at [35, 9] on div at bounding box center [30, 12] width 43 height 25
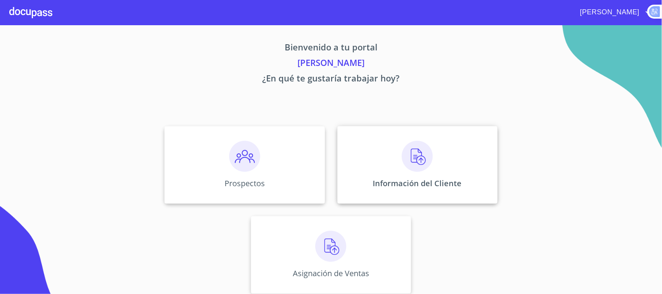
click at [410, 160] on img at bounding box center [417, 156] width 31 height 31
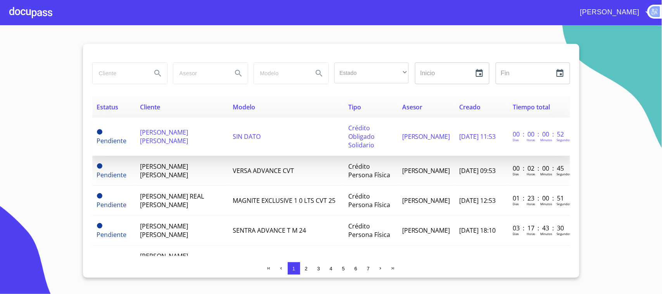
click at [162, 135] on span "[PERSON_NAME] [PERSON_NAME]" at bounding box center [164, 136] width 48 height 17
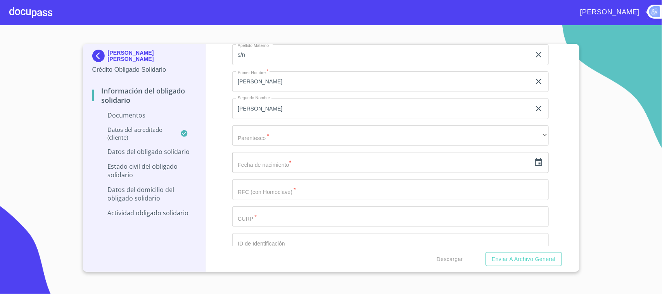
scroll to position [1250, 0]
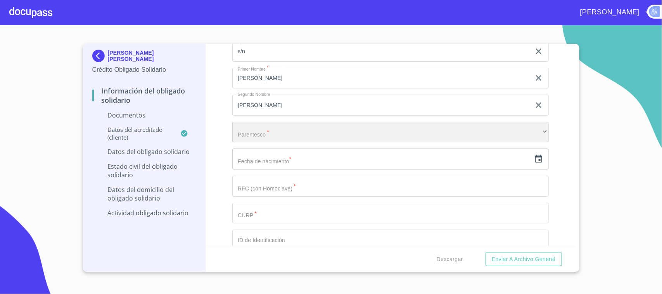
click at [307, 130] on div "​" at bounding box center [390, 132] width 316 height 21
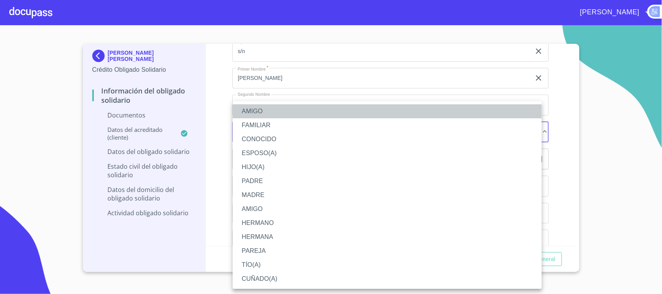
click at [266, 109] on li "AMIGO" at bounding box center [387, 111] width 309 height 14
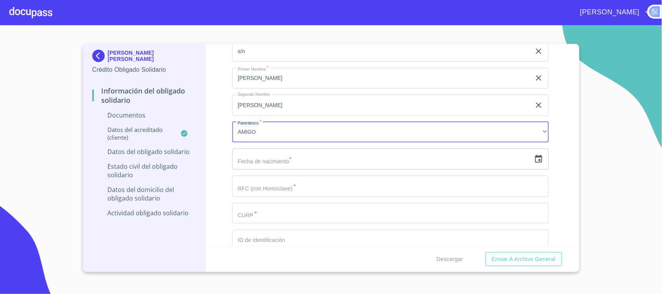
click at [273, 164] on input "text" at bounding box center [381, 158] width 299 height 21
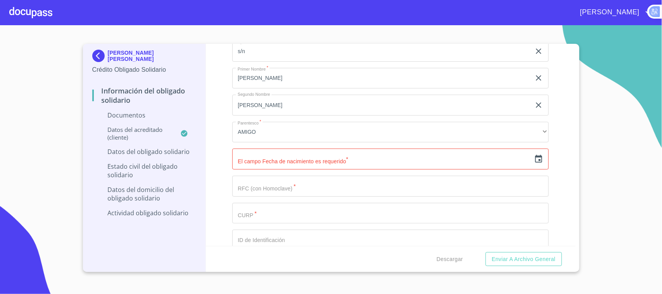
click at [530, 165] on div "​" at bounding box center [390, 158] width 316 height 21
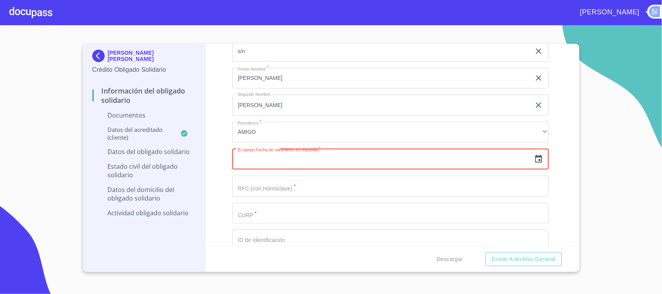
click at [530, 165] on div "​" at bounding box center [390, 158] width 316 height 21
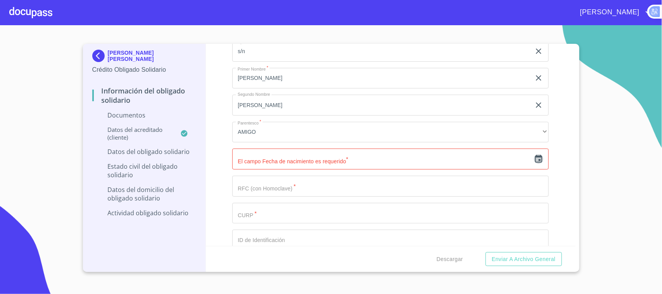
click at [535, 158] on icon "button" at bounding box center [538, 159] width 7 height 8
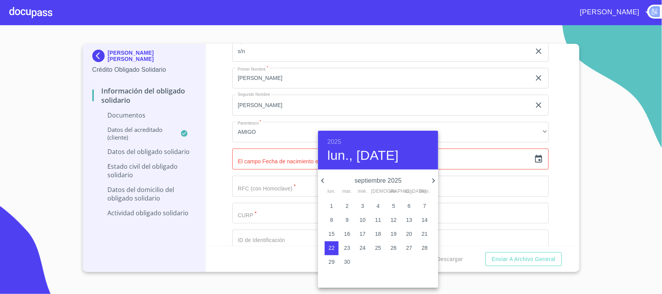
click at [330, 146] on h6 "2025" at bounding box center [334, 141] width 14 height 11
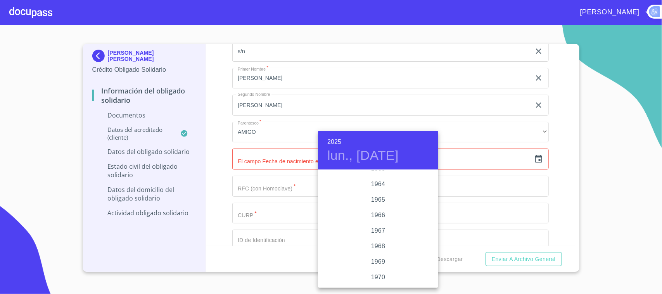
scroll to position [584, 0]
click at [373, 179] on div "1963" at bounding box center [378, 184] width 120 height 16
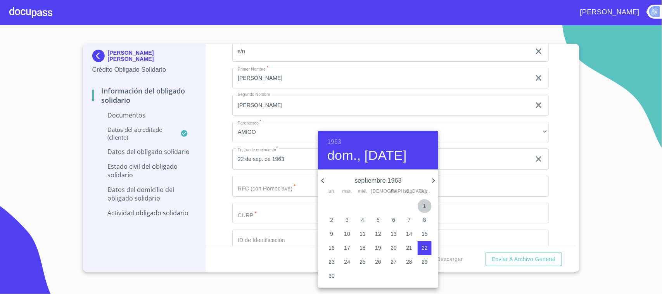
click at [427, 208] on span "1" at bounding box center [425, 206] width 14 height 8
click at [318, 180] on icon "button" at bounding box center [322, 180] width 9 height 9
click at [413, 208] on span "1" at bounding box center [409, 206] width 14 height 8
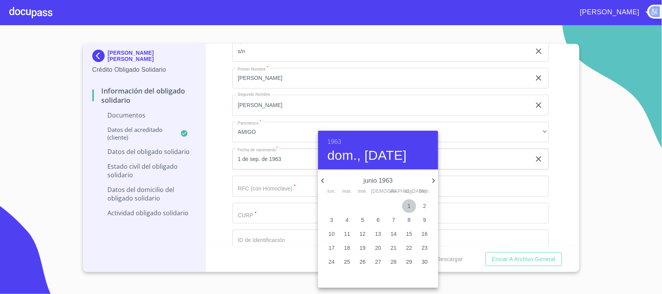
type input "1 de jun. de 1963"
click at [251, 178] on div at bounding box center [331, 147] width 662 height 294
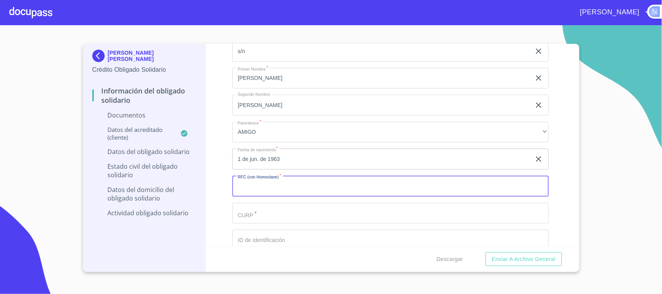
click at [259, 186] on input "Documento de identificación Obligado Solidario.   *" at bounding box center [390, 186] width 316 height 21
type input "JORO630601GK9"
click at [268, 215] on input "Documento de identificación Obligado Solidario.   *" at bounding box center [390, 213] width 316 height 21
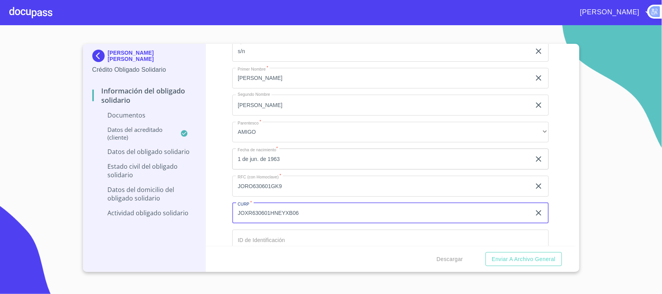
type input "JOXR630601HNEYXB06"
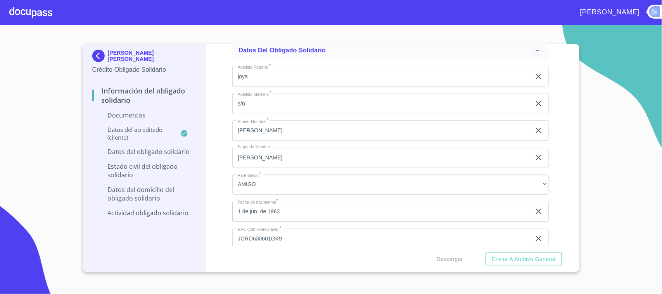
scroll to position [1304, 0]
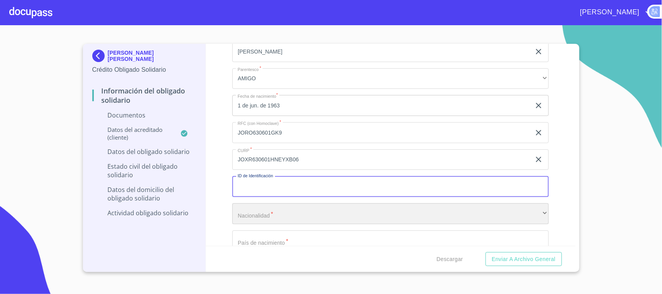
click at [273, 209] on div "​" at bounding box center [390, 213] width 316 height 21
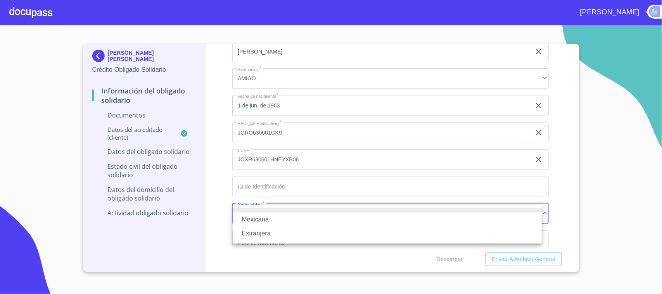
click at [262, 233] on li "Extranjera" at bounding box center [387, 233] width 309 height 14
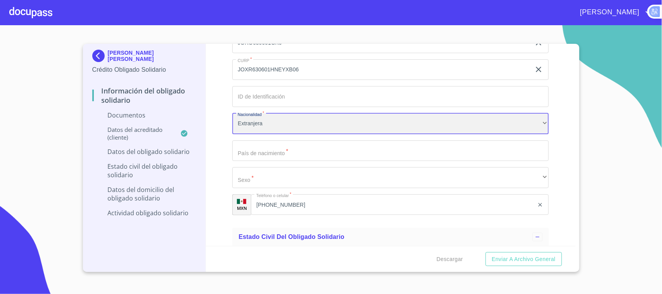
scroll to position [1401, 0]
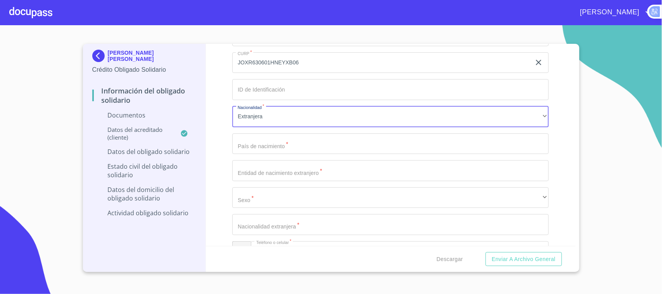
click at [276, 145] on input "Documento de identificación Obligado Solidario.   *" at bounding box center [390, 143] width 316 height 21
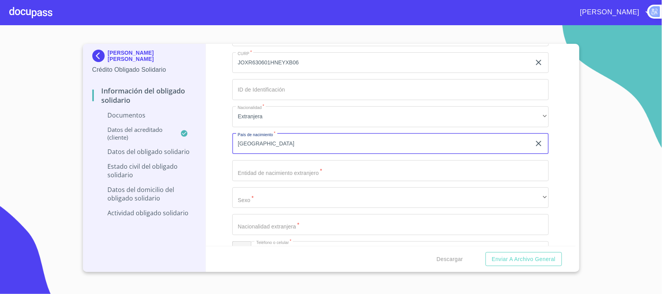
type input "[GEOGRAPHIC_DATA]"
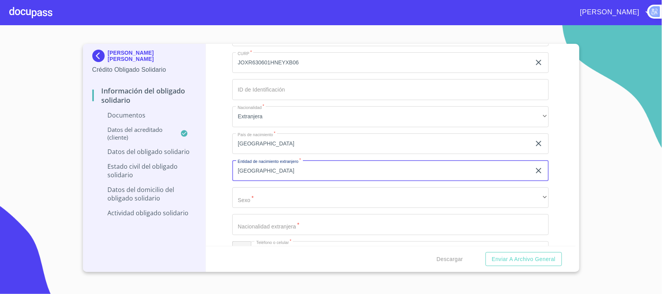
type input "[GEOGRAPHIC_DATA]"
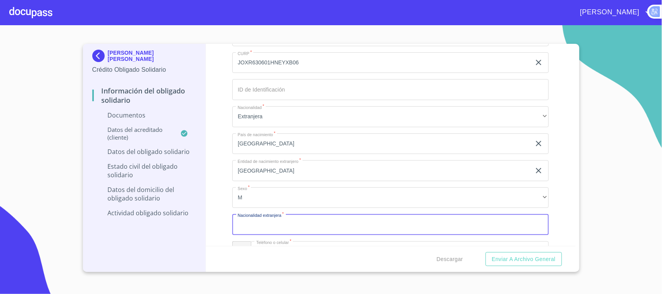
click at [307, 221] on input "Documento de identificación Obligado Solidario.   *" at bounding box center [390, 224] width 316 height 21
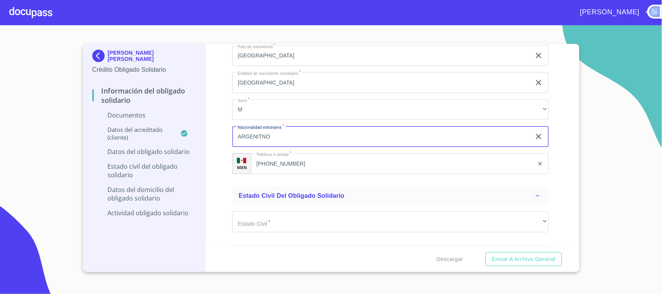
scroll to position [1498, 0]
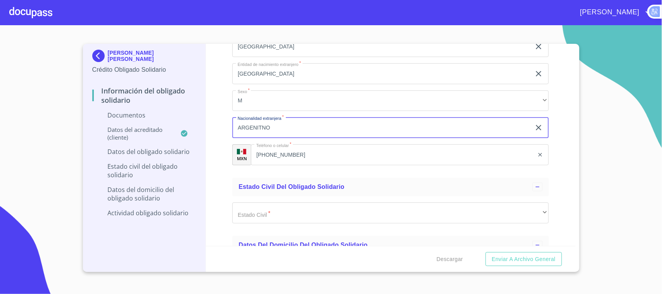
type input "ARGENITNO"
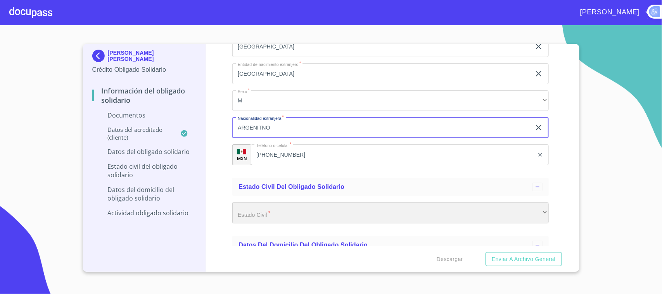
click at [294, 214] on div "​" at bounding box center [390, 212] width 316 height 21
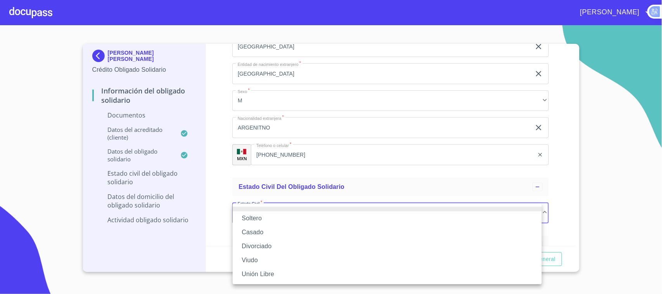
click at [256, 225] on li "Casado" at bounding box center [387, 232] width 309 height 14
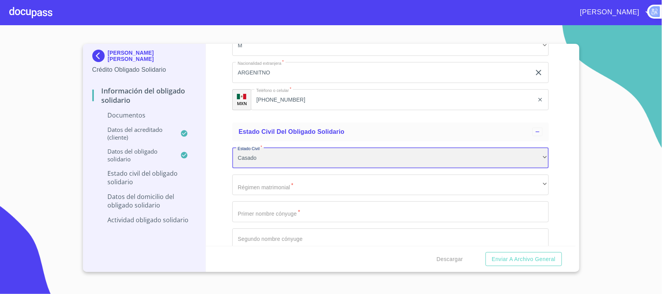
scroll to position [1546, 0]
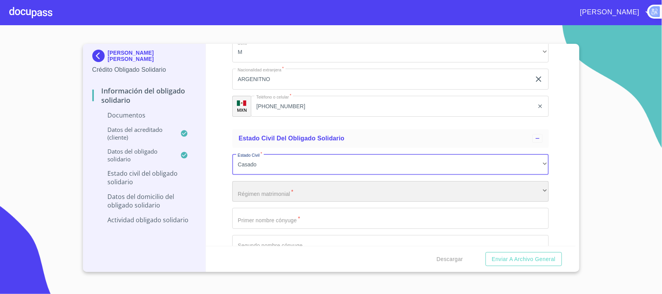
click at [307, 195] on div "​" at bounding box center [390, 191] width 316 height 21
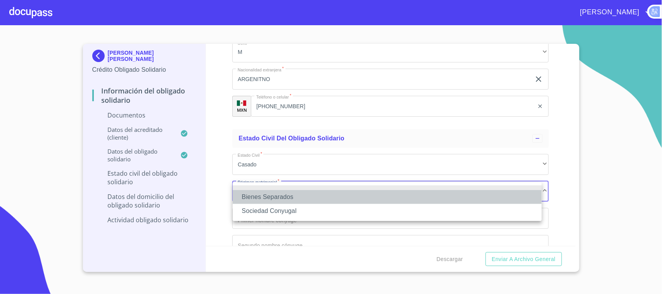
click at [281, 196] on li "Bienes Separados" at bounding box center [387, 197] width 309 height 14
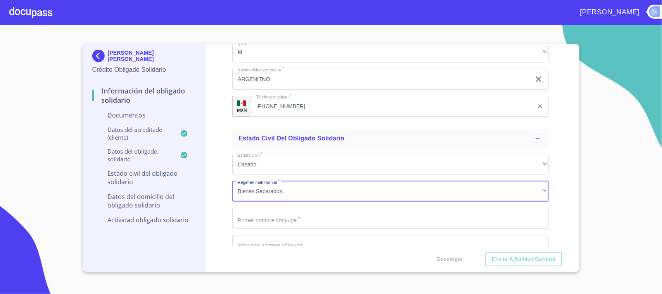
click at [268, 218] on input "Documento de identificación Obligado Solidario.   *" at bounding box center [390, 218] width 316 height 21
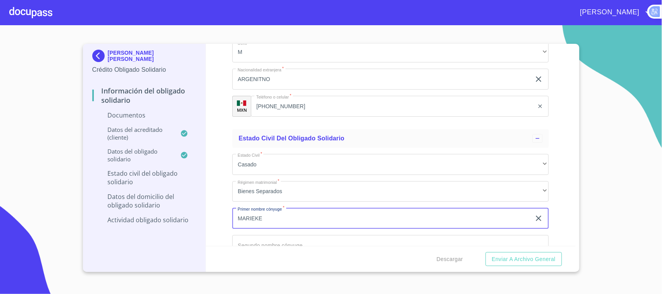
type input "MARIEKE"
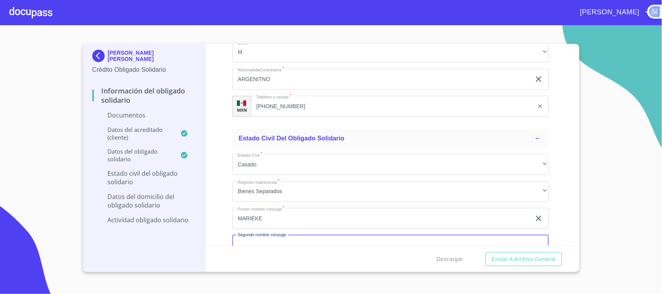
scroll to position [1557, 0]
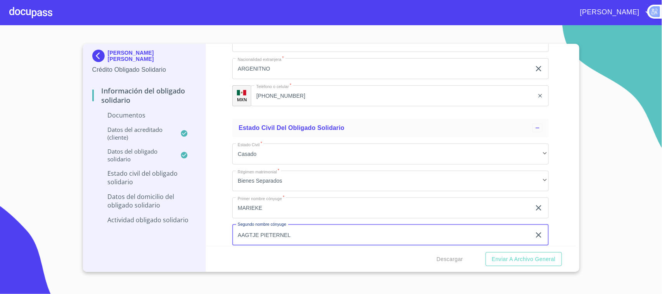
type input "AAGTJE PIETERNEL"
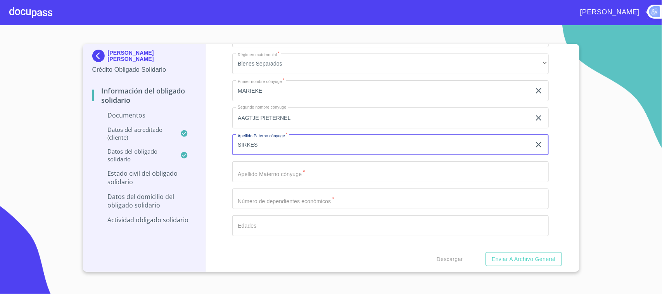
type input "SIRKES"
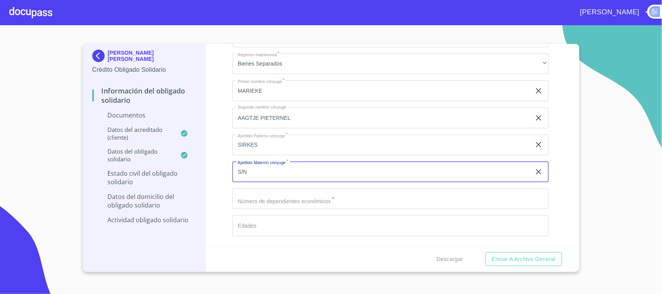
type input "S/N"
click at [285, 194] on input "Documento de identificación Obligado Solidario.   *" at bounding box center [390, 198] width 316 height 21
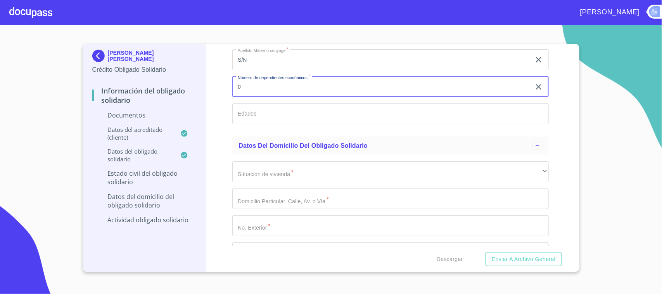
scroll to position [1771, 0]
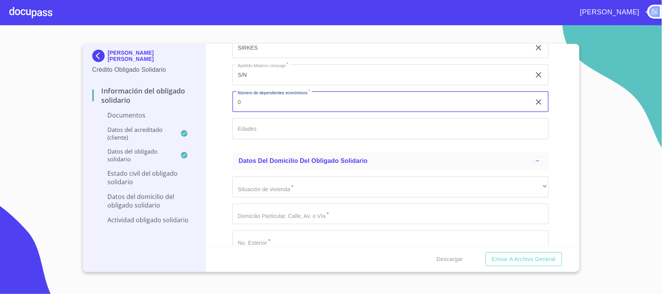
type input "0"
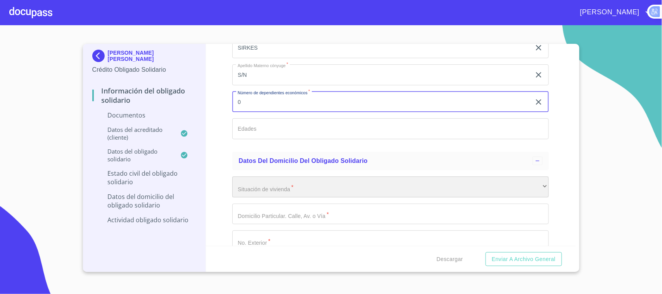
click at [278, 180] on div "​" at bounding box center [390, 186] width 316 height 21
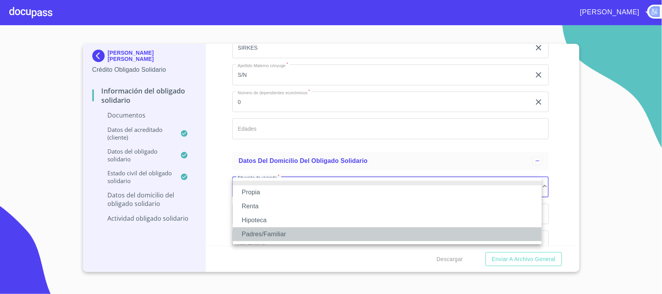
click at [258, 230] on li "Padres/Familiar" at bounding box center [387, 234] width 309 height 14
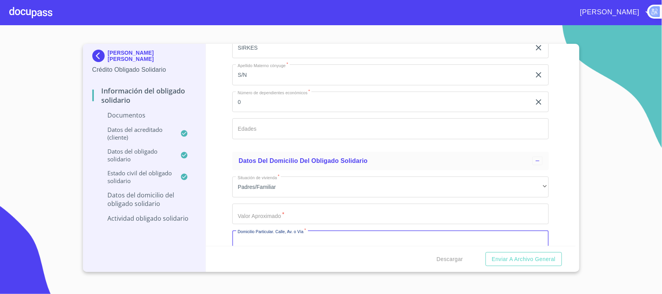
click at [262, 215] on input "Documento de identificación Obligado Solidario.   *" at bounding box center [390, 214] width 316 height 21
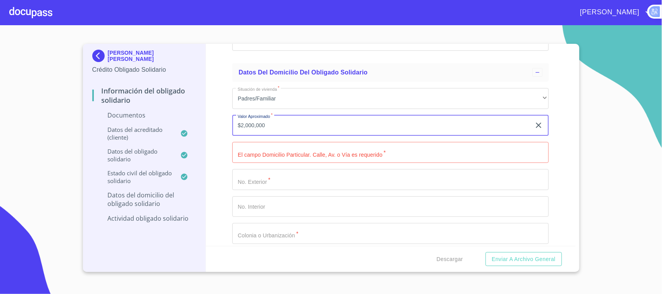
scroll to position [1868, 0]
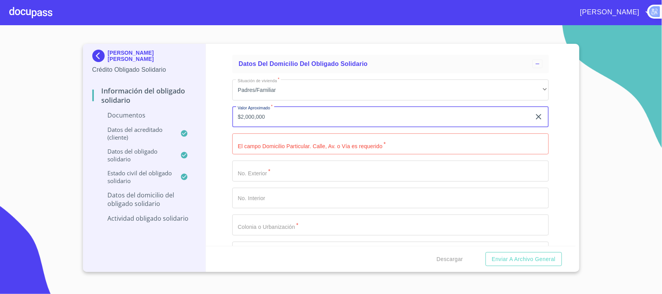
type input "$2,000,000"
click at [271, 142] on input "Documento de identificación Obligado Solidario.   *" at bounding box center [390, 143] width 316 height 21
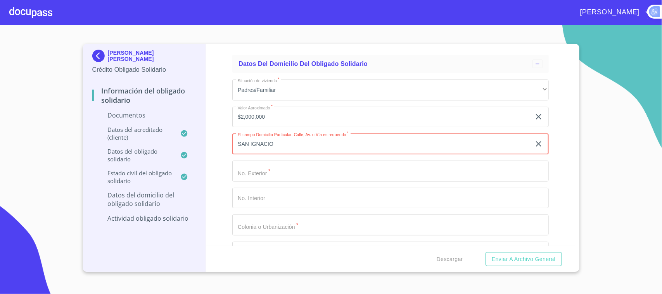
type input "SAN IGNACIO"
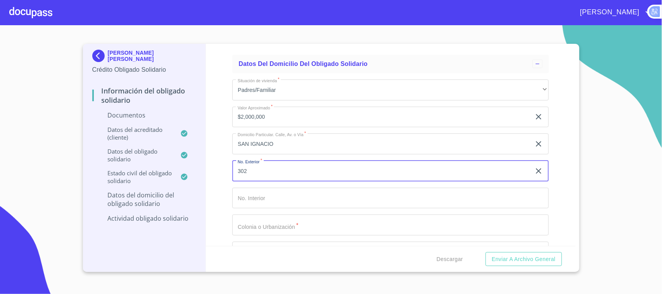
type input "302"
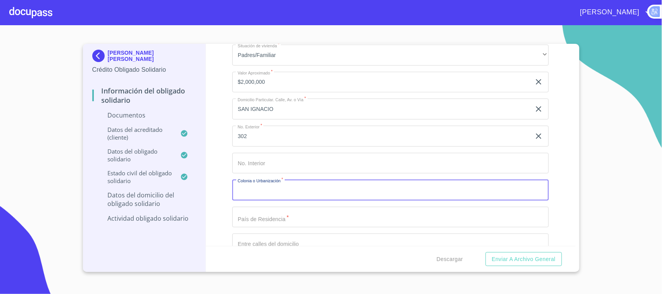
scroll to position [1916, 0]
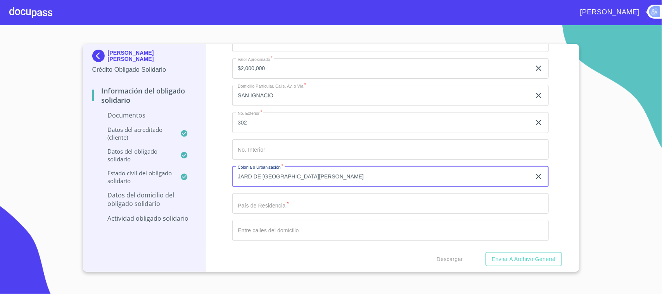
type input "JARD DE [GEOGRAPHIC_DATA][PERSON_NAME]"
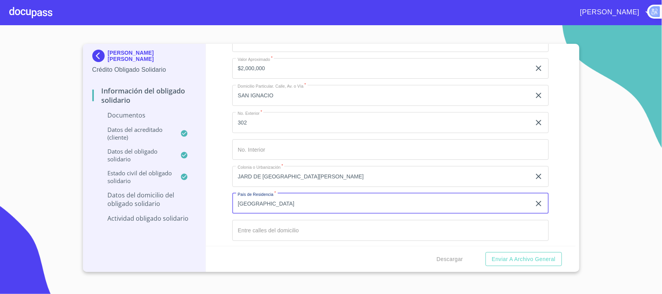
type input "[GEOGRAPHIC_DATA]"
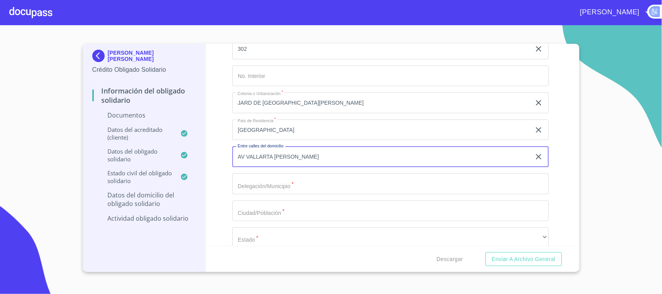
scroll to position [2013, 0]
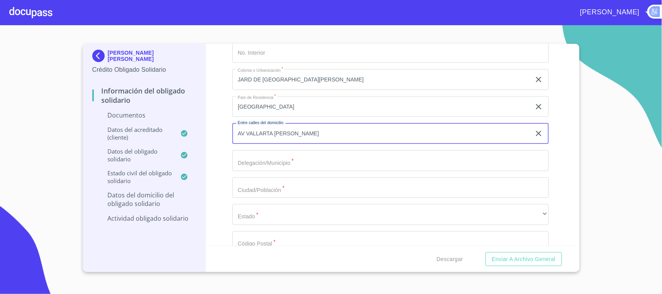
type input "AV VALLARTA [PERSON_NAME]"
click at [336, 160] on input "Documento de identificación Obligado Solidario.   *" at bounding box center [390, 160] width 316 height 21
type input "ZAPOPAN"
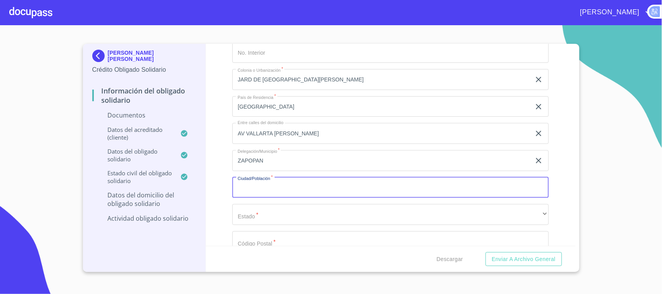
click at [247, 186] on input "Documento de identificación Obligado Solidario.   *" at bounding box center [390, 187] width 316 height 21
click at [440, 199] on div "Situación de vivienda   * Padres/Familiar ​ Valor Aproximado   * $2,000,000 ​ D…" at bounding box center [390, 106] width 316 height 357
click at [309, 188] on input "Z" at bounding box center [381, 187] width 299 height 21
type input "ZAPOPAN"
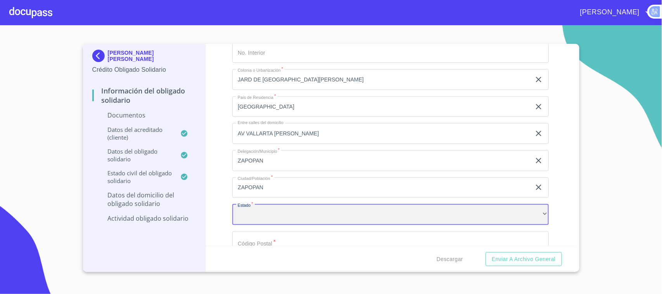
click at [254, 211] on div "​" at bounding box center [390, 214] width 316 height 21
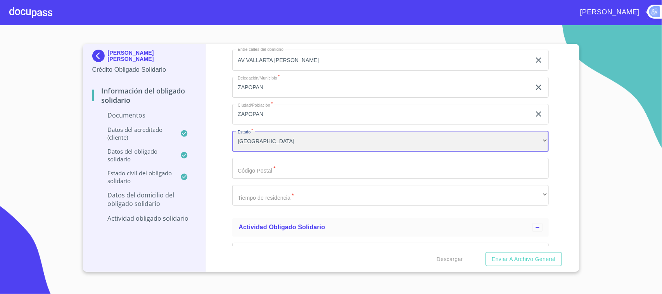
scroll to position [2110, 0]
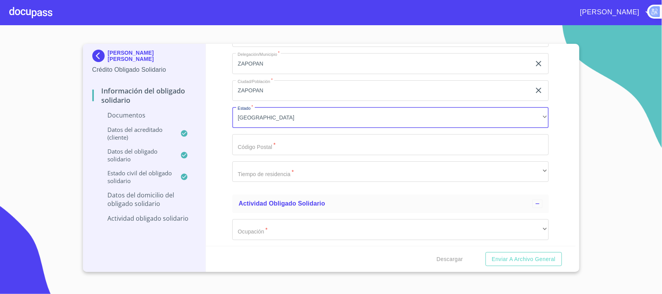
click at [275, 148] on input "Documento de identificación Obligado Solidario.   *" at bounding box center [390, 144] width 316 height 21
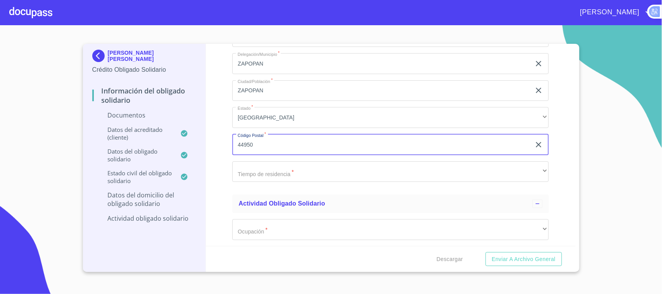
type input "44950"
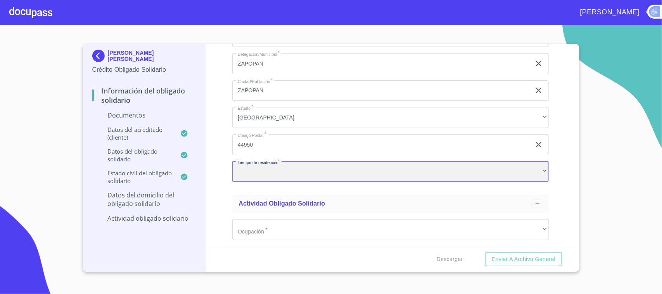
click at [294, 169] on div "​" at bounding box center [390, 171] width 316 height 21
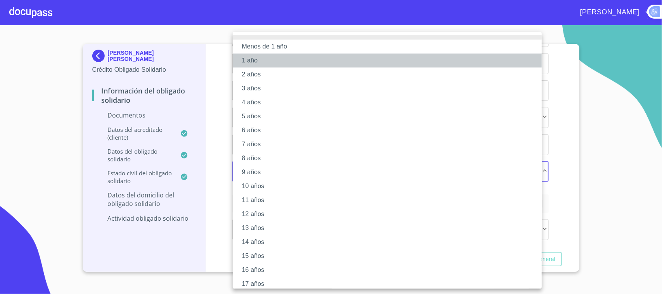
click at [264, 60] on li "1 año" at bounding box center [391, 61] width 316 height 14
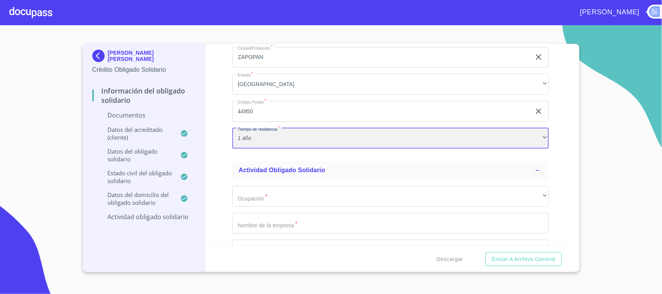
scroll to position [2207, 0]
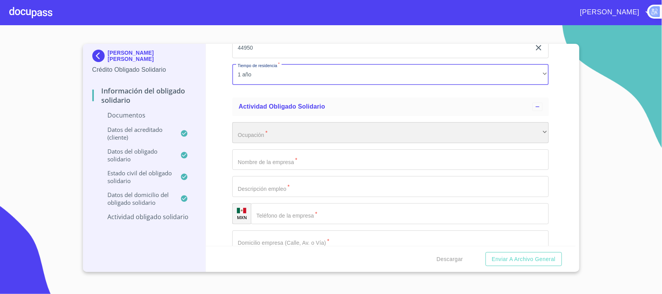
click at [301, 127] on div "​" at bounding box center [390, 132] width 316 height 21
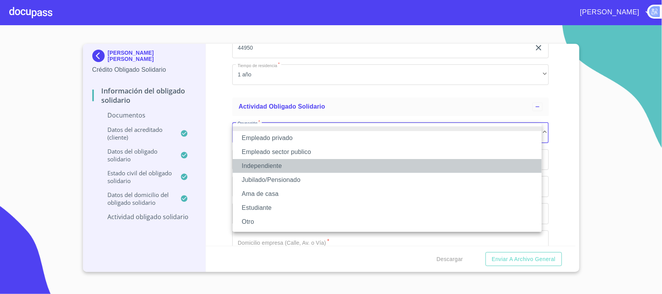
click at [249, 164] on li "Independiente" at bounding box center [387, 166] width 309 height 14
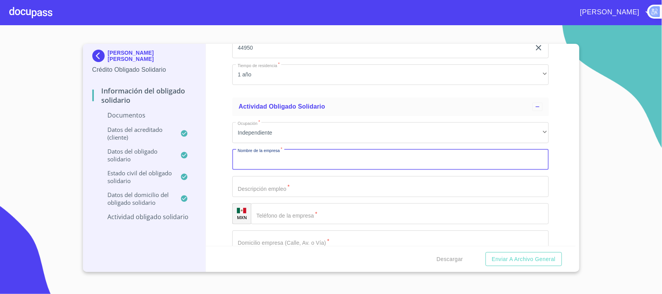
click at [261, 160] on input "Documento de identificación Obligado Solidario.   *" at bounding box center [390, 159] width 316 height 21
type input "BARRIO DE [GEOGRAPHIC_DATA]"
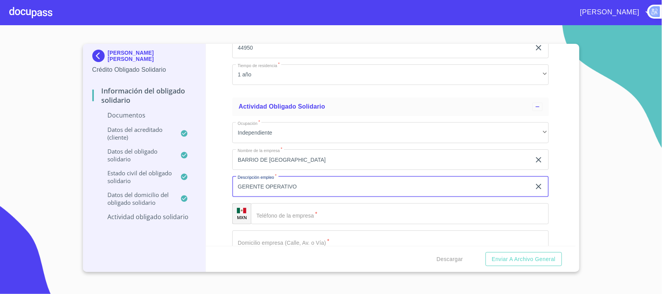
type input "GERENTE OPERATIVO"
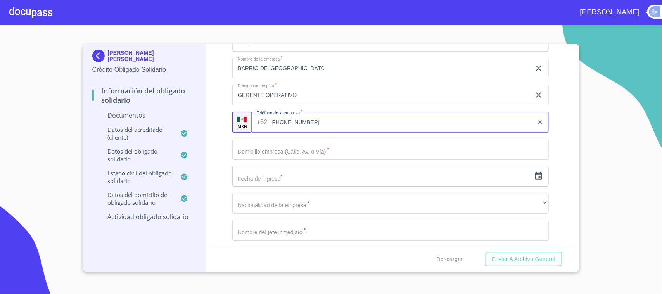
scroll to position [2304, 0]
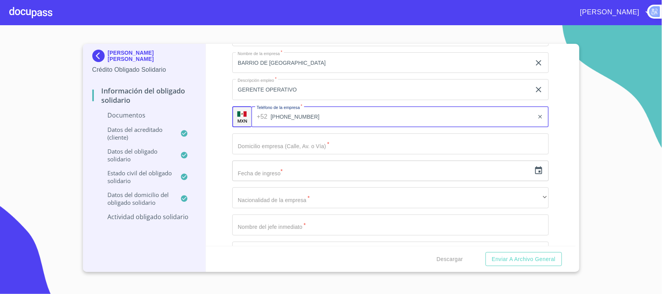
type input "[PHONE_NUMBER]"
click at [319, 147] on input "Documento de identificación Obligado Solidario.   *" at bounding box center [390, 143] width 316 height 21
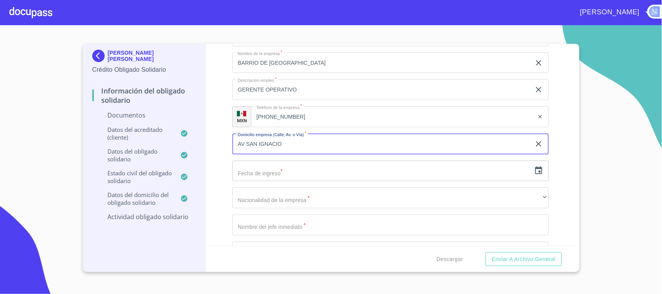
type input "AV SAN IGNACIO"
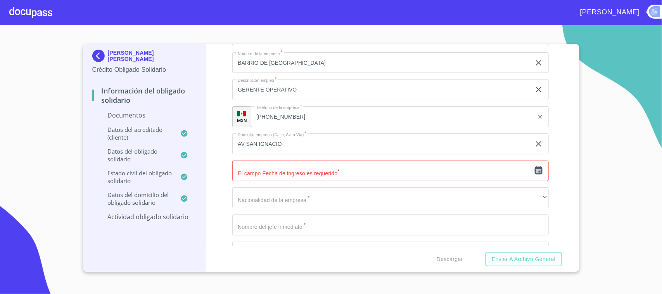
click at [536, 171] on icon "button" at bounding box center [538, 170] width 9 height 9
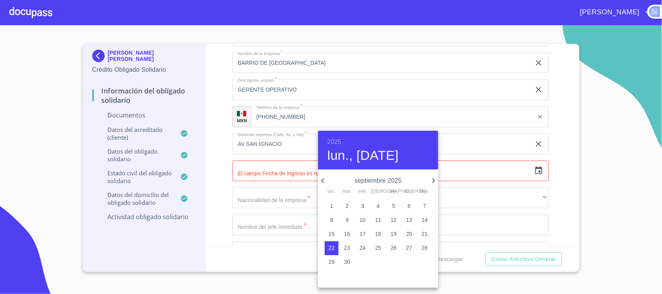
click at [337, 141] on h6 "2025" at bounding box center [334, 141] width 14 height 11
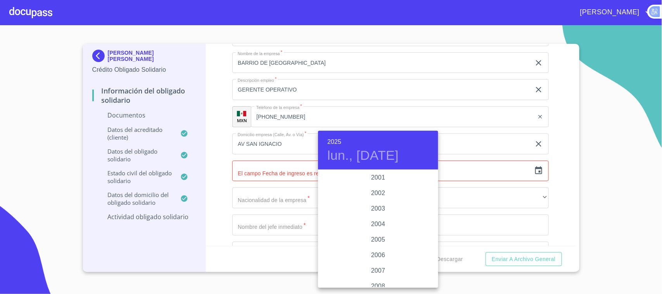
scroll to position [1165, 0]
click at [375, 171] on div "2000" at bounding box center [378, 177] width 120 height 16
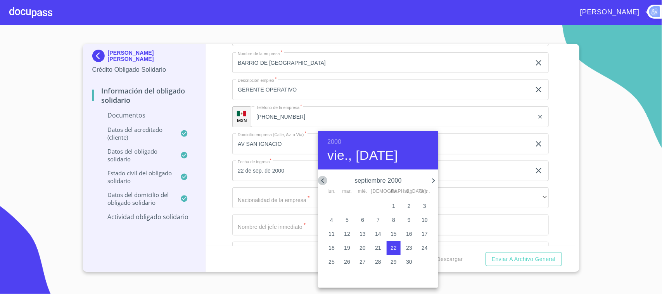
click at [325, 178] on icon "button" at bounding box center [322, 180] width 9 height 9
click at [325, 181] on icon "button" at bounding box center [322, 180] width 9 height 9
click at [409, 204] on p "6" at bounding box center [408, 206] width 3 height 8
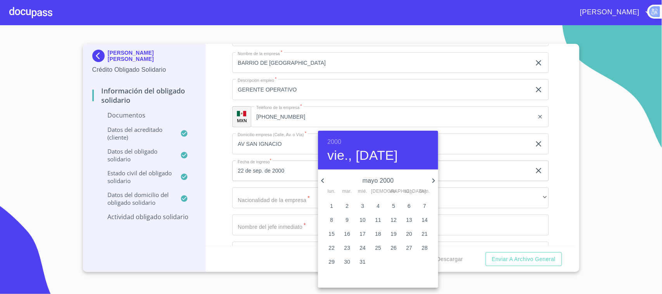
type input "6 de may. de 2000"
click at [286, 200] on div at bounding box center [331, 147] width 662 height 294
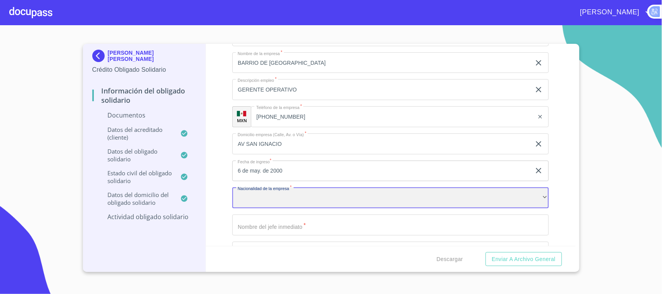
click at [290, 197] on div "​" at bounding box center [390, 197] width 316 height 21
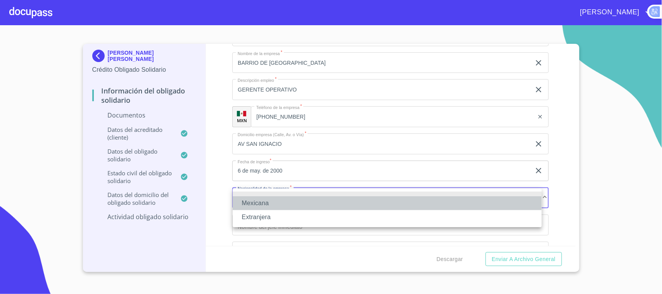
click at [277, 207] on li "Mexicana" at bounding box center [387, 203] width 309 height 14
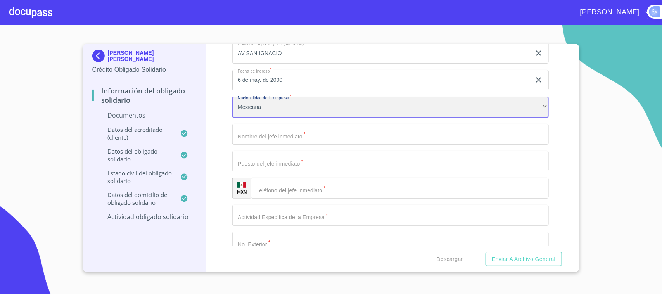
scroll to position [2401, 0]
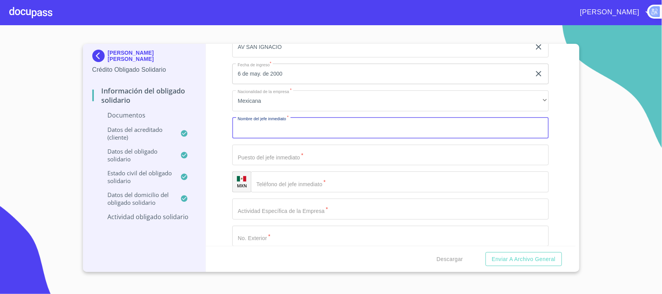
click at [309, 126] on input "Documento de identificación Obligado Solidario.   *" at bounding box center [390, 127] width 316 height 21
type input "NO APLICA"
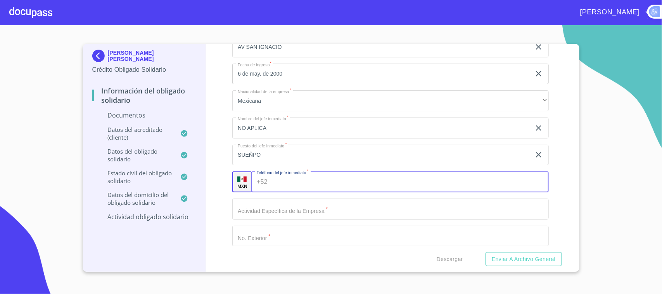
click at [297, 148] on input "SUEÑPO" at bounding box center [381, 155] width 299 height 21
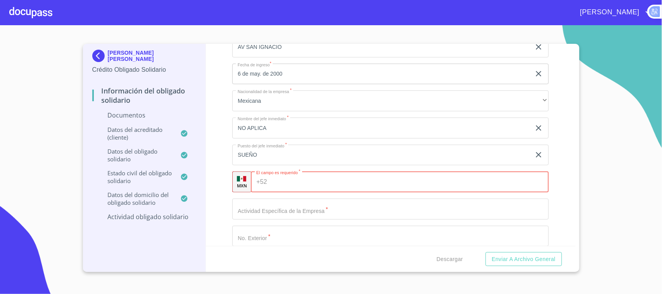
scroll to position [2352, 0]
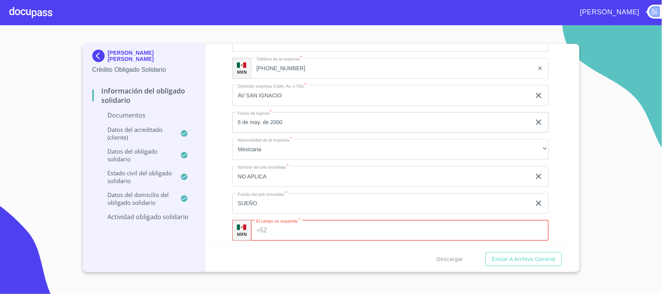
click at [240, 202] on input "SUEÑO" at bounding box center [381, 203] width 299 height 21
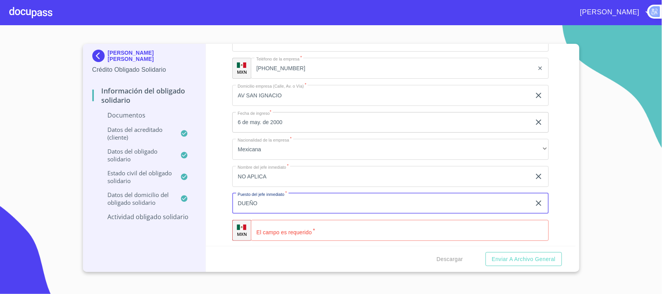
type input "DUEÑO"
click at [332, 231] on input "Documento de identificación Obligado Solidario.   *" at bounding box center [400, 230] width 298 height 21
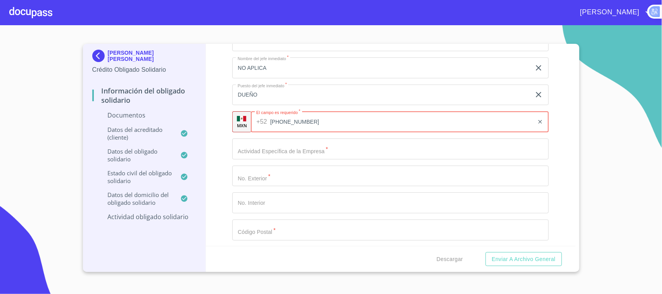
scroll to position [2498, 0]
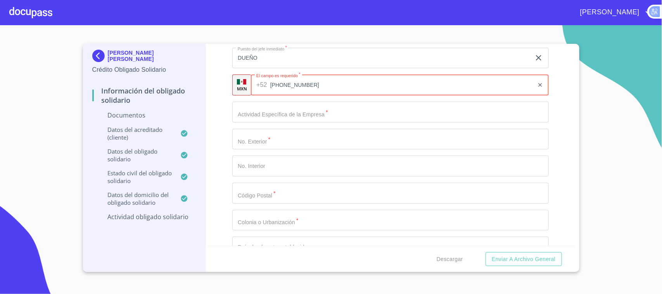
type input "[PHONE_NUMBER]"
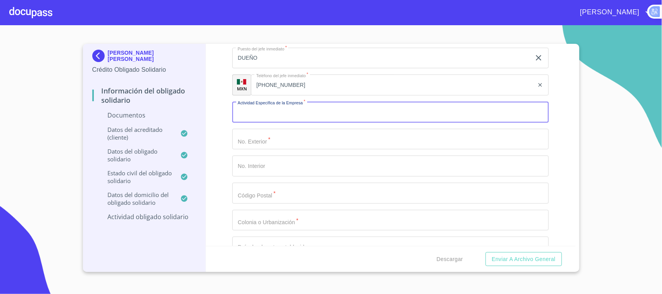
click at [307, 112] on input "Documento de identificación Obligado Solidario.   *" at bounding box center [390, 112] width 316 height 21
type input "RESTAURANTE ESPECIALIZADO EN CORTES DE CARNE ESTILO ARGENTINO"
click at [410, 129] on input "Documento de identificación Obligado Solidario.   *" at bounding box center [390, 139] width 316 height 21
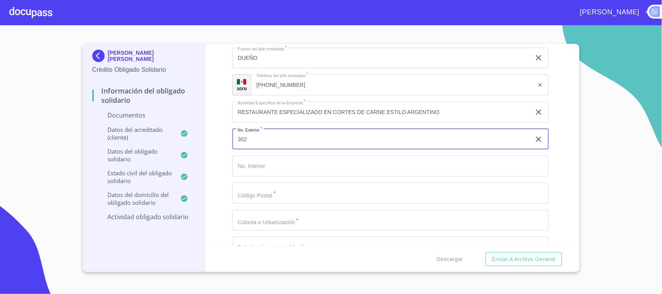
type input "302"
click at [273, 185] on input "Documento de identificación Obligado Solidario.   *" at bounding box center [390, 193] width 316 height 21
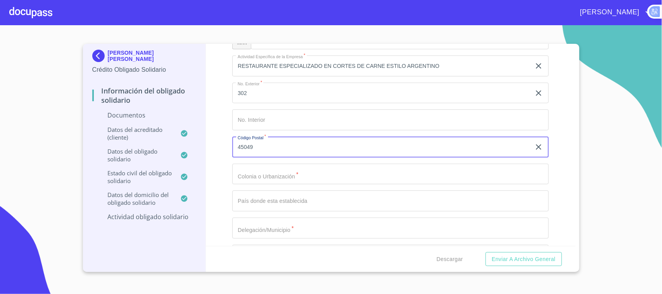
scroll to position [2595, 0]
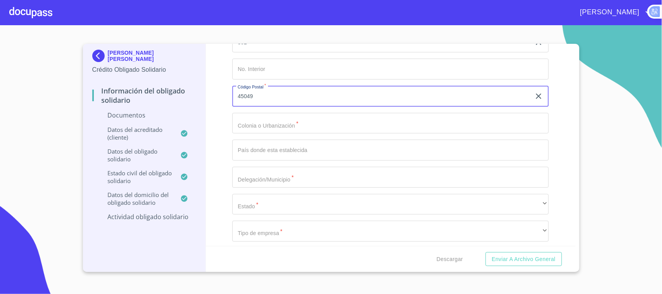
type input "45049"
click at [291, 121] on input "Documento de identificación Obligado Solidario.   *" at bounding box center [390, 123] width 316 height 21
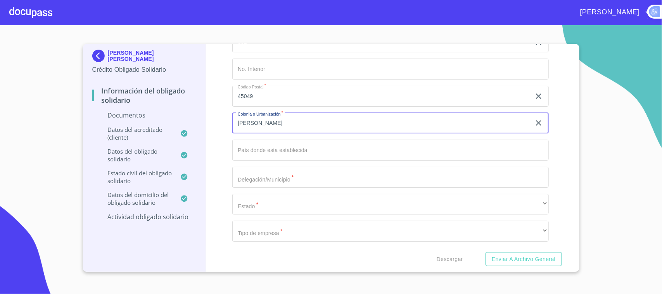
type input "[PERSON_NAME]"
click at [278, 177] on input "Documento de identificación Obligado Solidario.   *" at bounding box center [390, 177] width 316 height 21
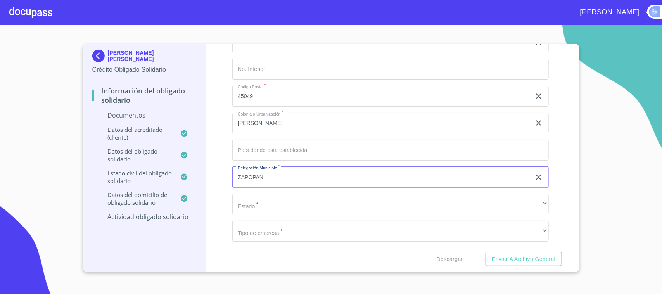
type input "ZAPOPAN"
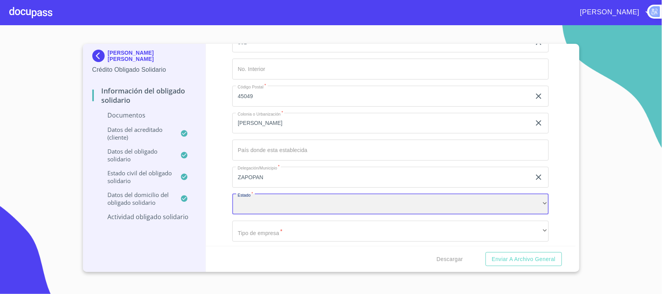
click at [247, 201] on div "​" at bounding box center [390, 204] width 316 height 21
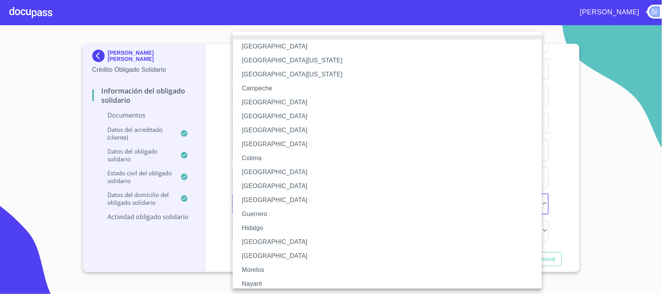
click at [256, 235] on li "[GEOGRAPHIC_DATA]" at bounding box center [391, 242] width 316 height 14
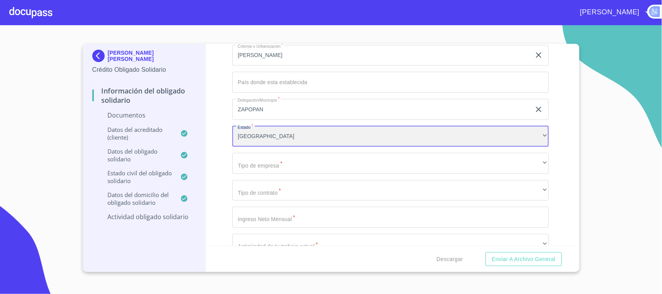
scroll to position [2632, 0]
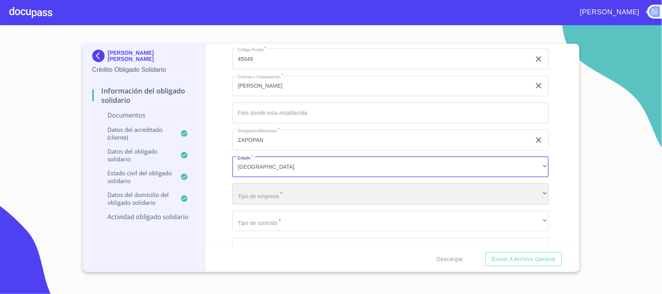
click at [268, 191] on div "​" at bounding box center [390, 193] width 316 height 21
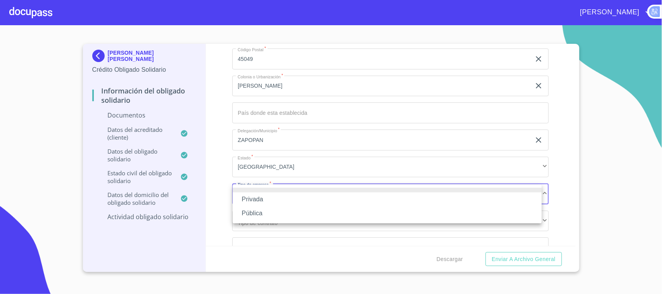
click at [264, 198] on li "Privada" at bounding box center [387, 199] width 309 height 14
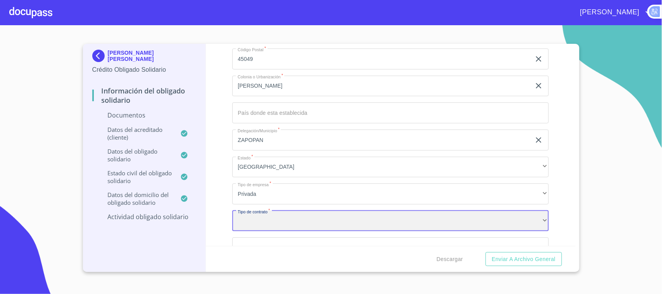
click at [286, 224] on div "​" at bounding box center [390, 221] width 316 height 21
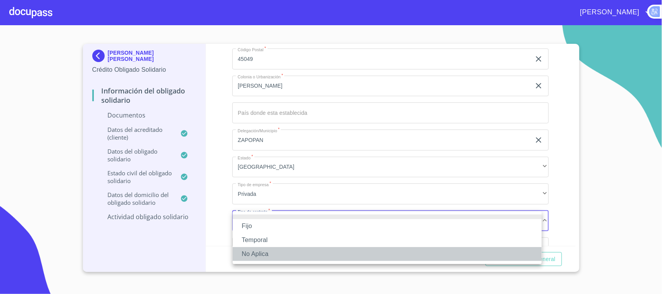
click at [264, 258] on li "No Aplica" at bounding box center [387, 254] width 309 height 14
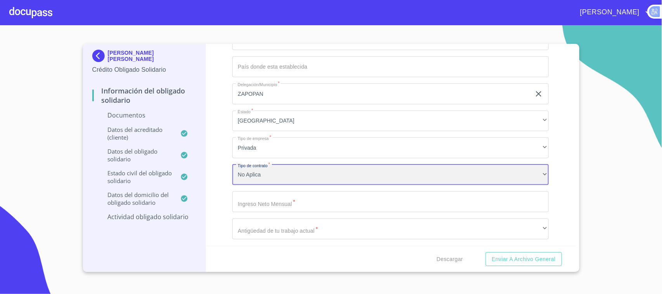
scroll to position [2680, 0]
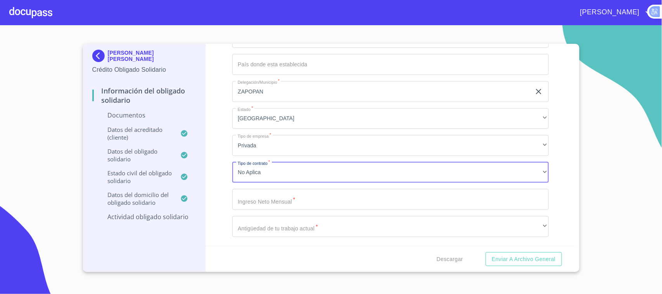
click at [307, 200] on input "Documento de identificación Obligado Solidario.   *" at bounding box center [390, 199] width 316 height 21
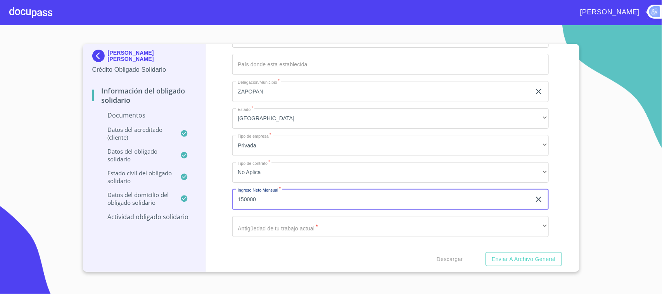
type input "150000"
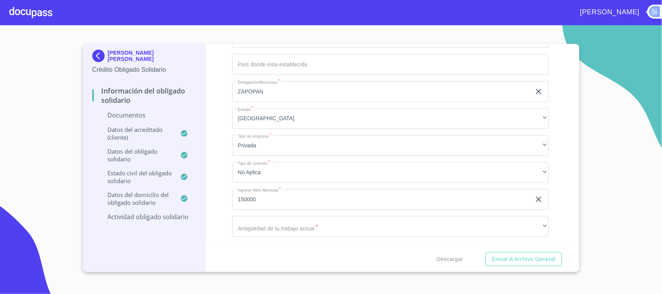
click at [545, 189] on div "Información del Obligado Solidario Documentos Documento de identificación Oblig…" at bounding box center [390, 145] width 369 height 202
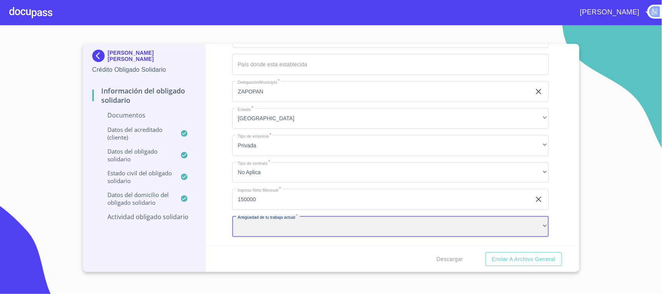
click at [305, 227] on div "​" at bounding box center [390, 226] width 316 height 21
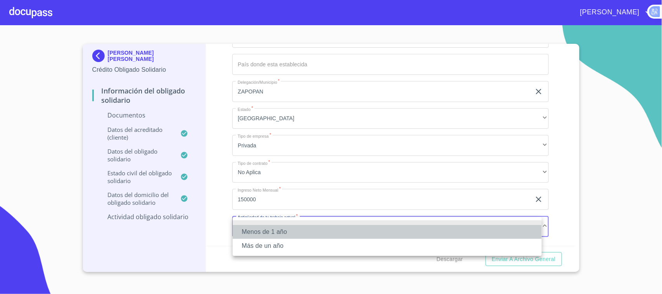
click at [275, 227] on li "Menos de 1 año" at bounding box center [387, 232] width 309 height 14
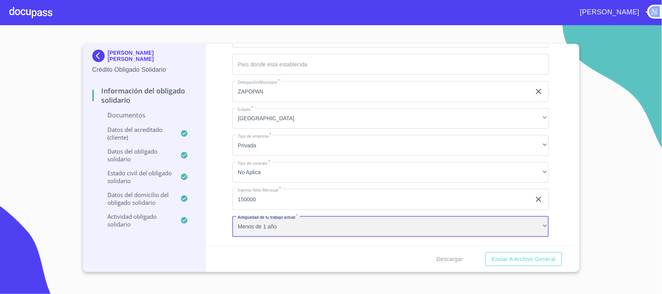
click at [275, 227] on div "Menos de 1 año" at bounding box center [390, 226] width 316 height 21
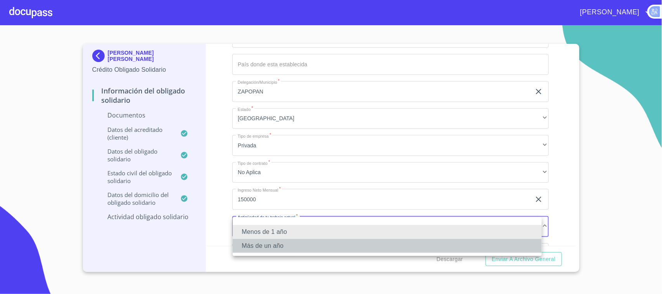
click at [272, 248] on li "Más de un año" at bounding box center [387, 246] width 309 height 14
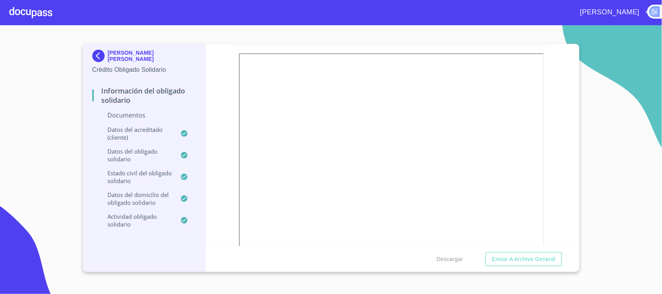
scroll to position [631, 0]
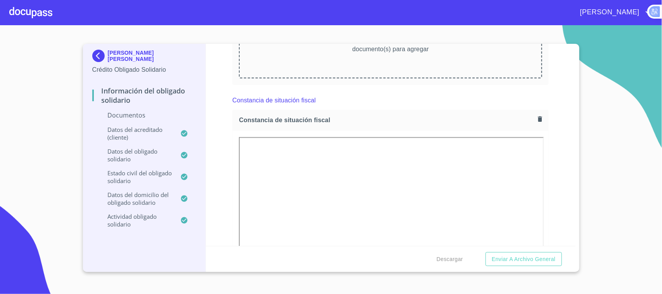
click at [536, 118] on icon "button" at bounding box center [539, 119] width 7 height 7
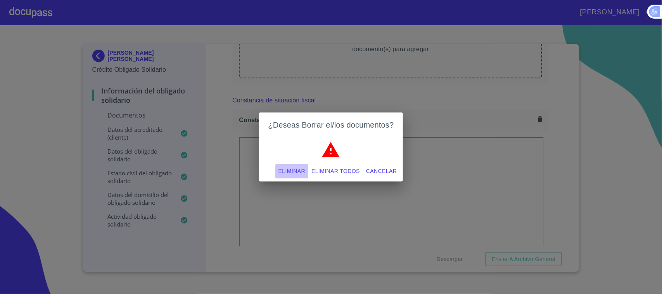
click at [288, 167] on span "Eliminar" at bounding box center [291, 171] width 27 height 10
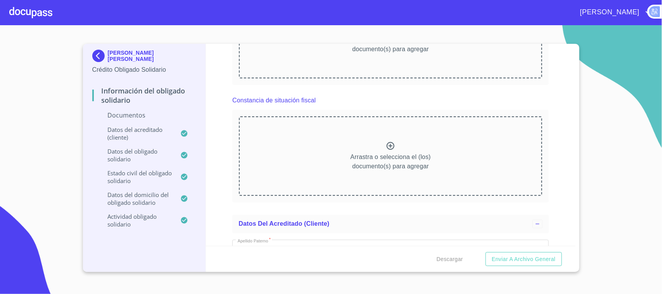
click at [33, 14] on div at bounding box center [30, 12] width 43 height 25
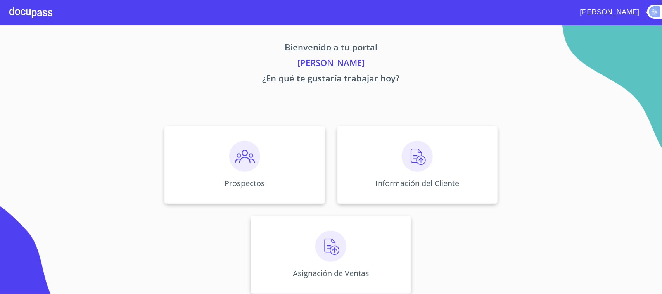
drag, startPoint x: 43, startPoint y: 243, endPoint x: 53, endPoint y: 239, distance: 10.9
click at [43, 243] on section "Bienvenido a tu portal [PERSON_NAME] ¿En qué te gustaría trabajar hoy? Prospect…" at bounding box center [331, 159] width 662 height 269
click at [439, 168] on div "Información del Cliente" at bounding box center [417, 165] width 160 height 78
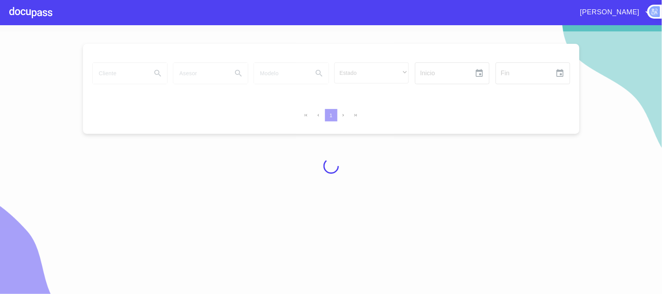
click at [114, 76] on div at bounding box center [331, 165] width 662 height 269
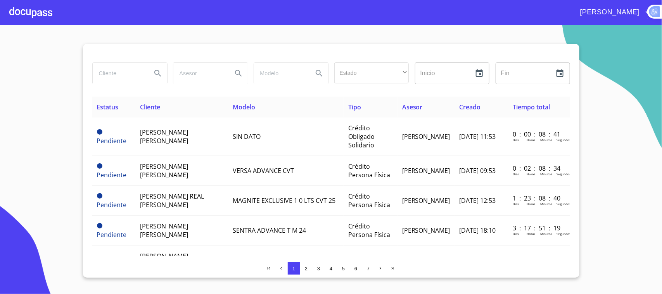
click at [114, 76] on input "search" at bounding box center [119, 73] width 53 height 21
type input "[PERSON_NAME]"
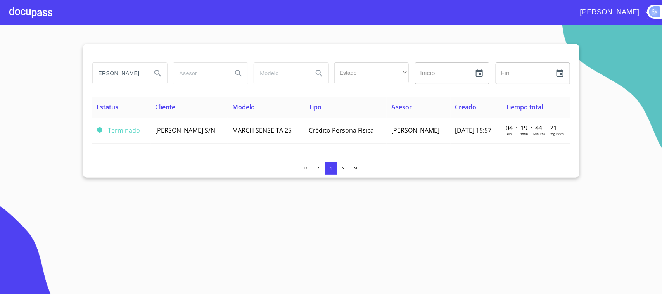
click at [235, 129] on td "MARCH SENSE TA 25" at bounding box center [266, 130] width 76 height 26
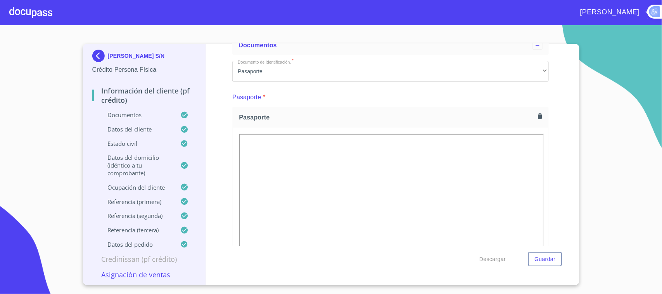
scroll to position [97, 0]
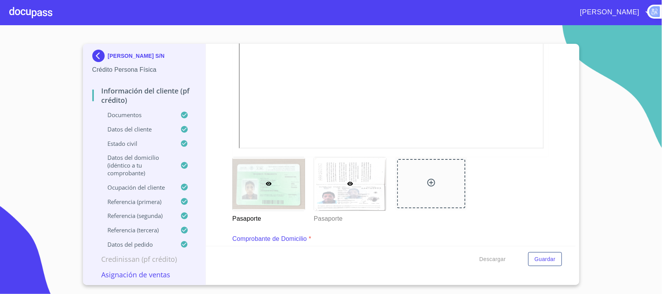
click at [335, 185] on div at bounding box center [350, 183] width 72 height 53
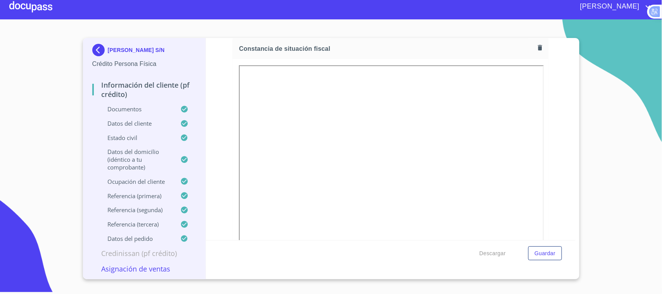
scroll to position [2187, 0]
click at [30, 3] on div at bounding box center [30, 6] width 43 height 25
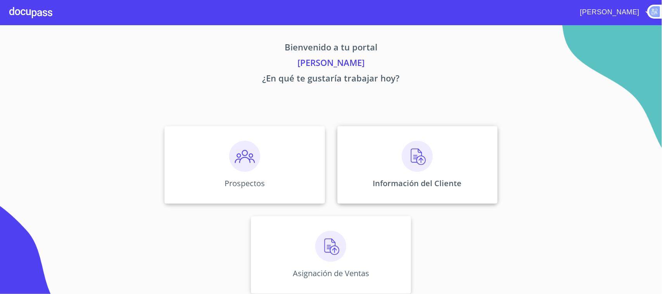
click at [427, 162] on img at bounding box center [417, 156] width 31 height 31
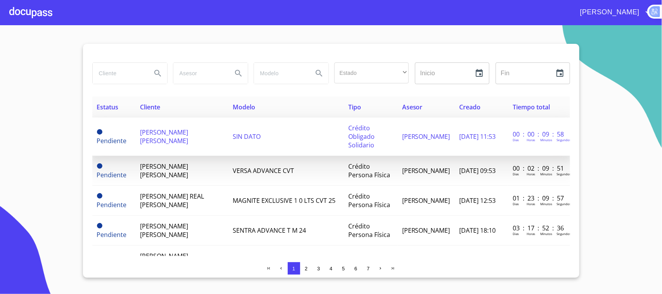
click at [233, 141] on span "SIN DATO" at bounding box center [247, 136] width 28 height 9
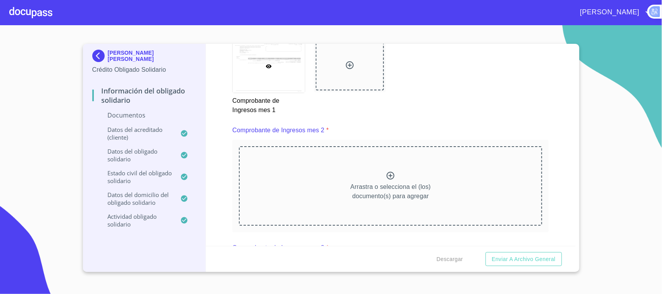
scroll to position [1066, 0]
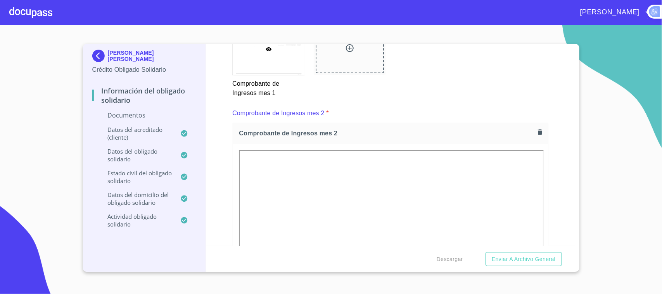
click at [625, 7] on span "[PERSON_NAME]" at bounding box center [608, 12] width 69 height 12
click at [216, 207] on div at bounding box center [331, 147] width 662 height 294
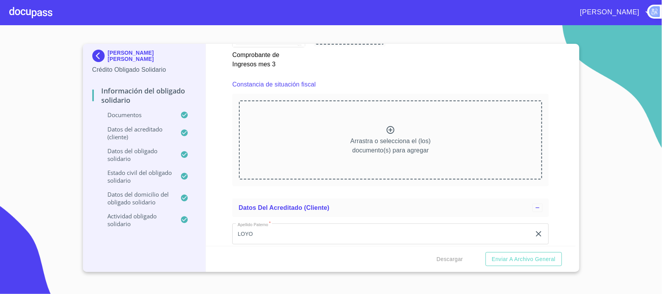
scroll to position [1793, 0]
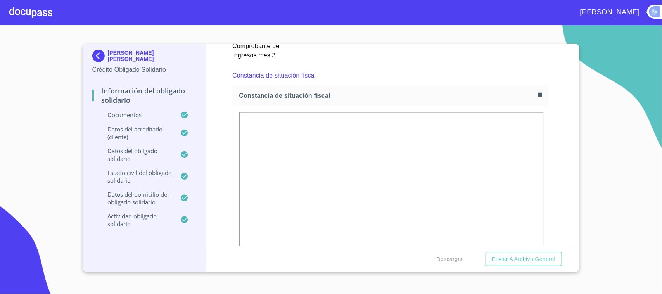
drag, startPoint x: 378, startPoint y: 69, endPoint x: 394, endPoint y: 68, distance: 15.5
click at [378, 69] on div "Constancia de situación fiscal" at bounding box center [390, 75] width 316 height 19
click at [537, 90] on button "button" at bounding box center [540, 94] width 10 height 10
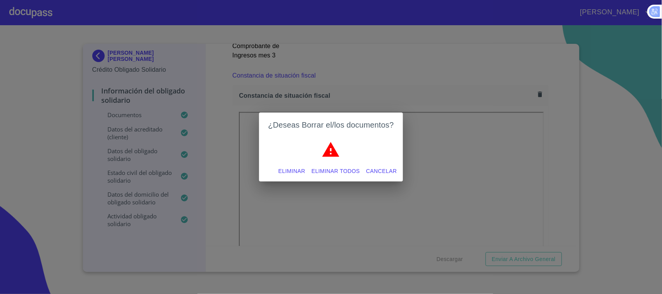
click at [289, 167] on span "Eliminar" at bounding box center [291, 171] width 27 height 10
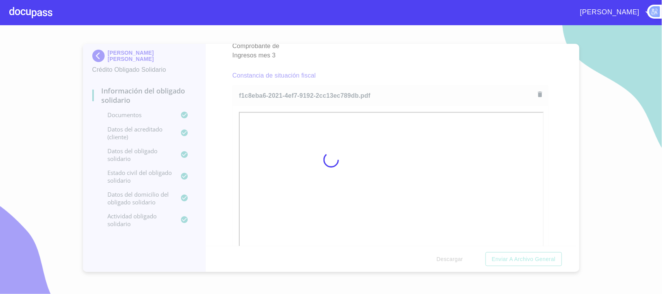
click at [406, 62] on div at bounding box center [331, 159] width 662 height 269
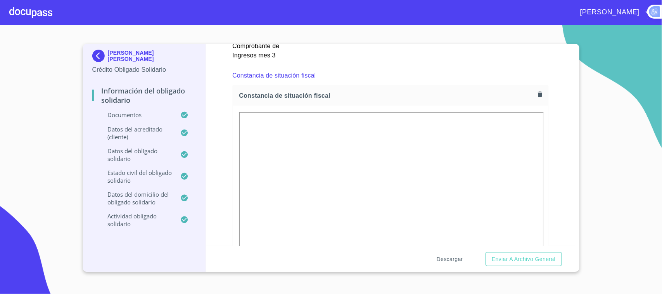
click at [437, 262] on span "Descargar" at bounding box center [450, 259] width 26 height 10
click at [508, 261] on span "Enviar a Archivo General" at bounding box center [524, 259] width 64 height 10
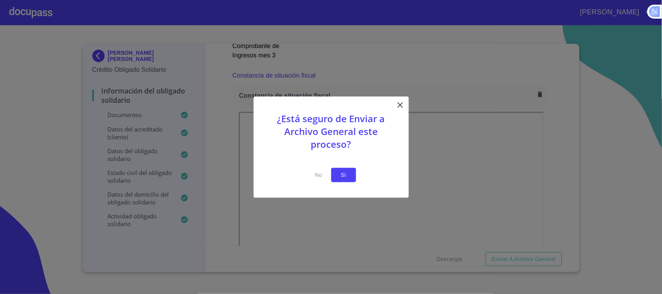
click at [342, 176] on span "Si" at bounding box center [343, 175] width 12 height 10
click at [340, 176] on span "Si" at bounding box center [343, 175] width 12 height 10
